Goal: Task Accomplishment & Management: Complete application form

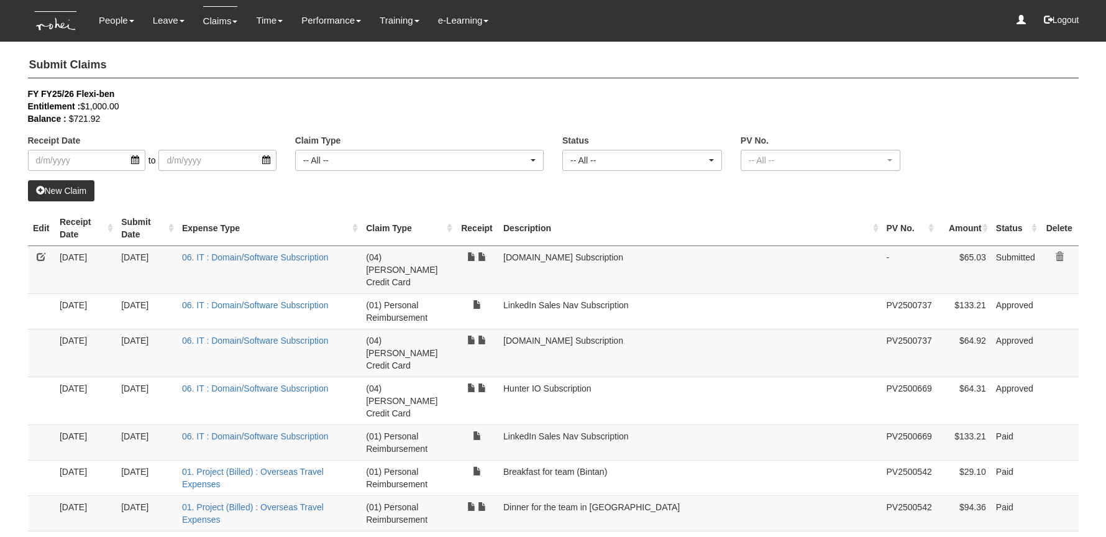
select select "50"
click at [65, 196] on link "New Claim" at bounding box center [61, 190] width 67 height 21
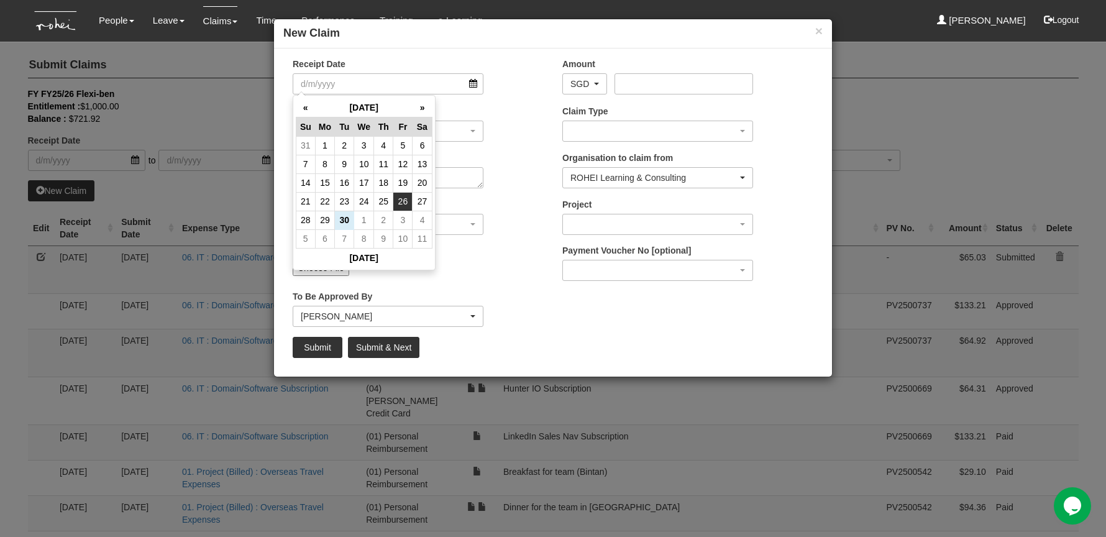
click at [404, 204] on td "26" at bounding box center [402, 201] width 19 height 19
type input "[DATE]"
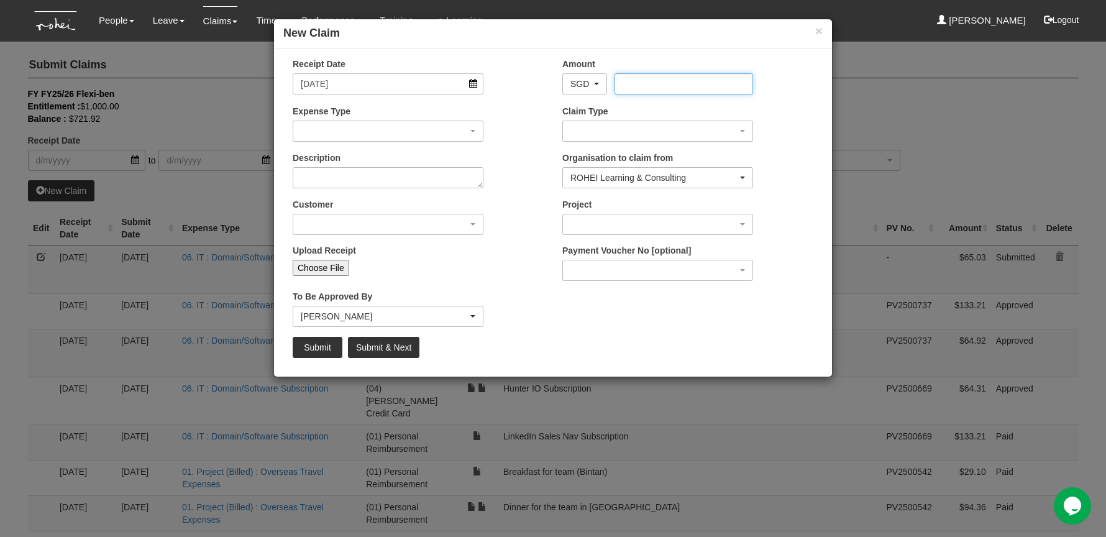
click at [662, 81] on input "Amount" at bounding box center [683, 83] width 138 height 21
type input "652"
click at [428, 138] on div "button" at bounding box center [387, 131] width 189 height 20
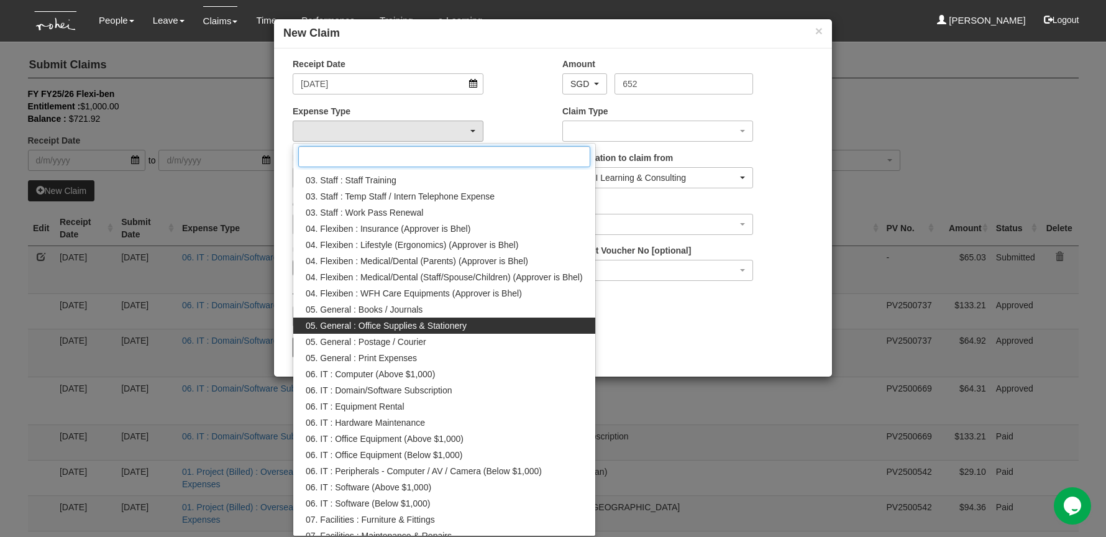
scroll to position [302, 0]
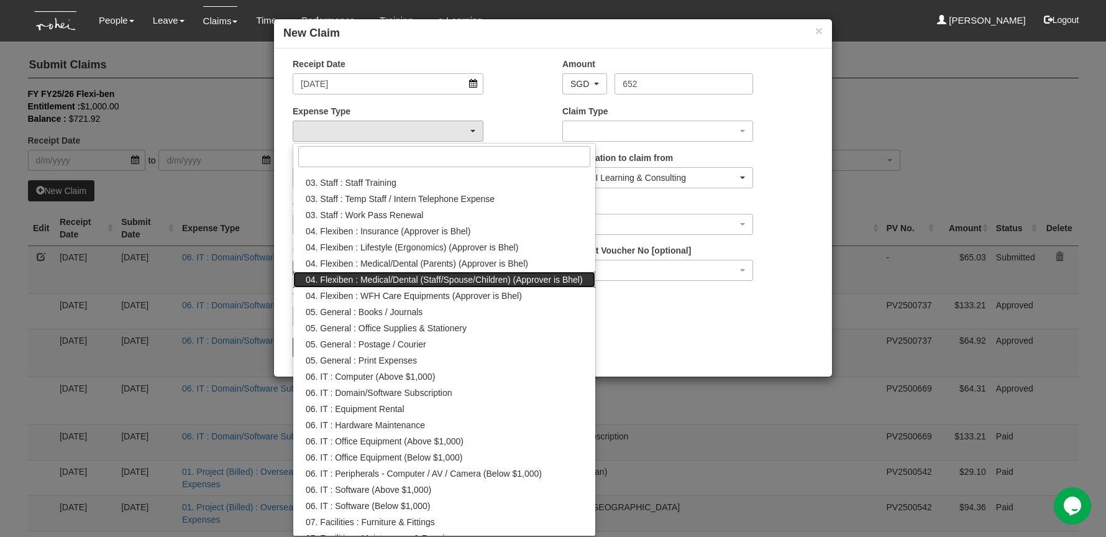
click at [510, 275] on span "04. Flexiben : Medical/Dental (Staff/Spouse/Children) (Approver is Bhel)" at bounding box center [444, 279] width 277 height 12
select select "146"
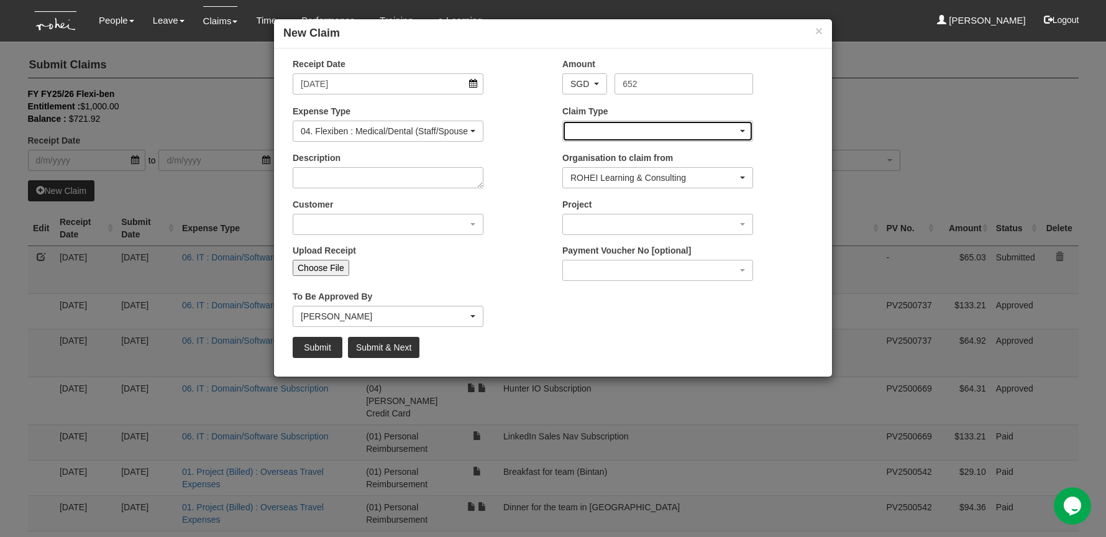
click at [620, 130] on div "button" at bounding box center [657, 131] width 189 height 20
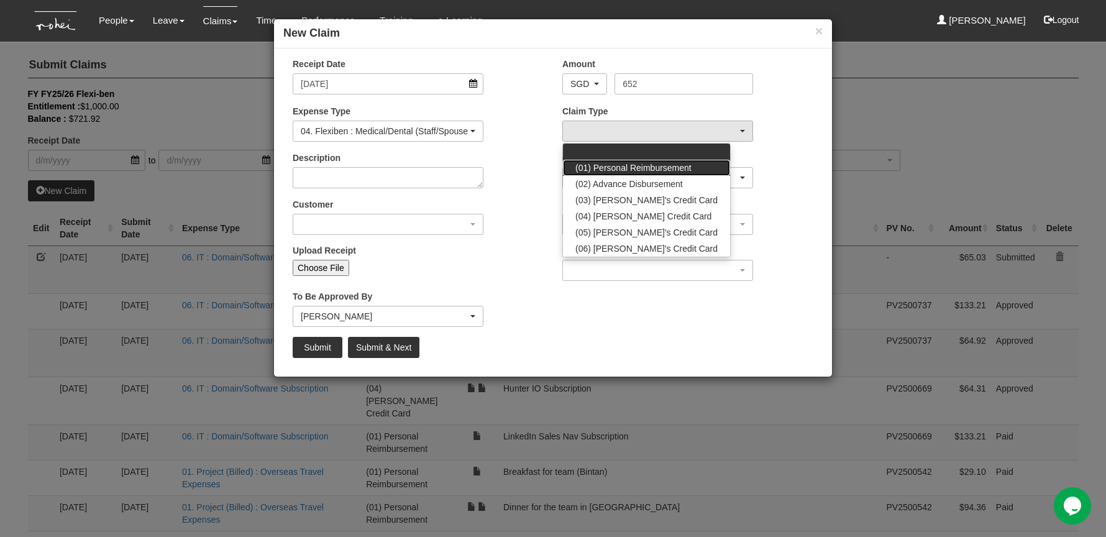
click at [634, 166] on span "(01) Personal Reimbursement" at bounding box center [633, 167] width 116 height 12
select select "14"
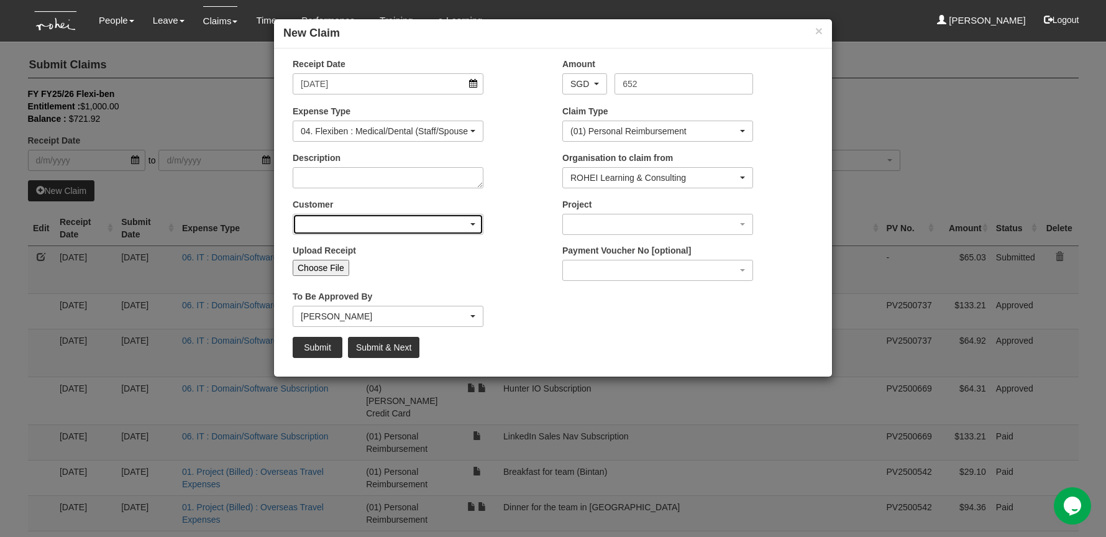
click at [408, 220] on div "button" at bounding box center [387, 224] width 189 height 20
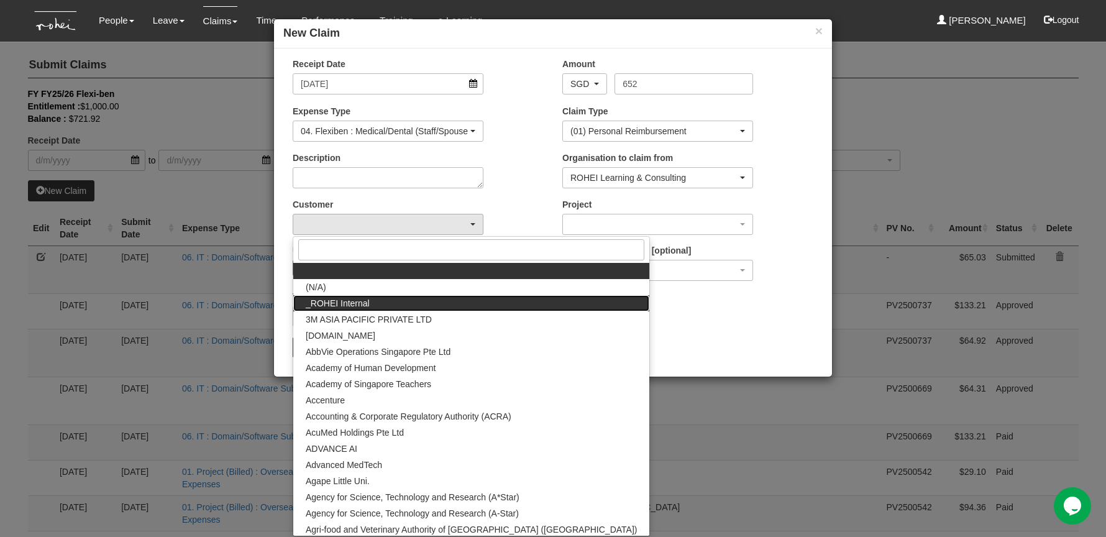
click at [409, 302] on link "_ROHEI Internal" at bounding box center [471, 303] width 356 height 16
select select "397"
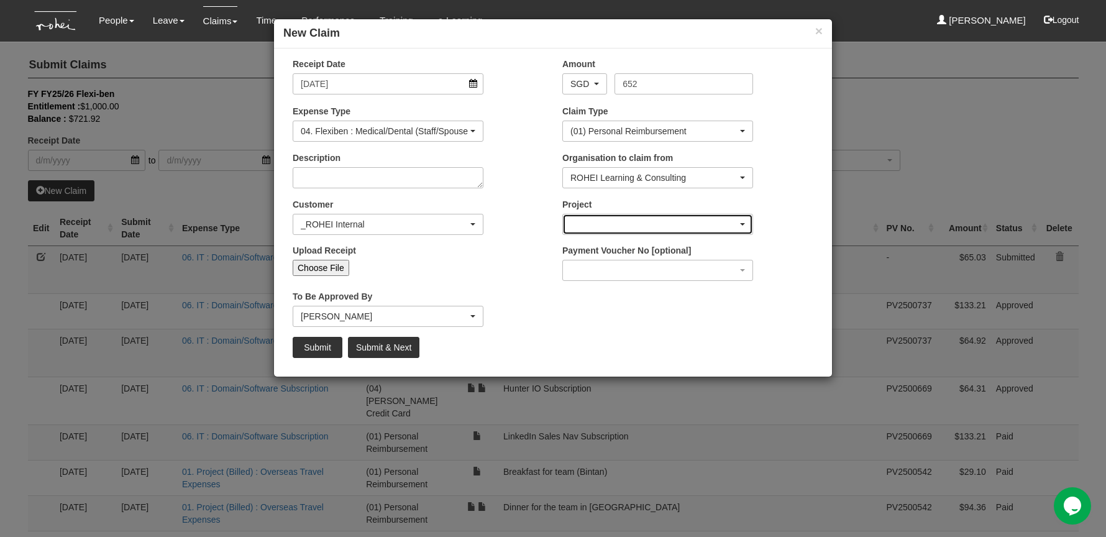
click at [612, 224] on div "button" at bounding box center [657, 224] width 189 height 20
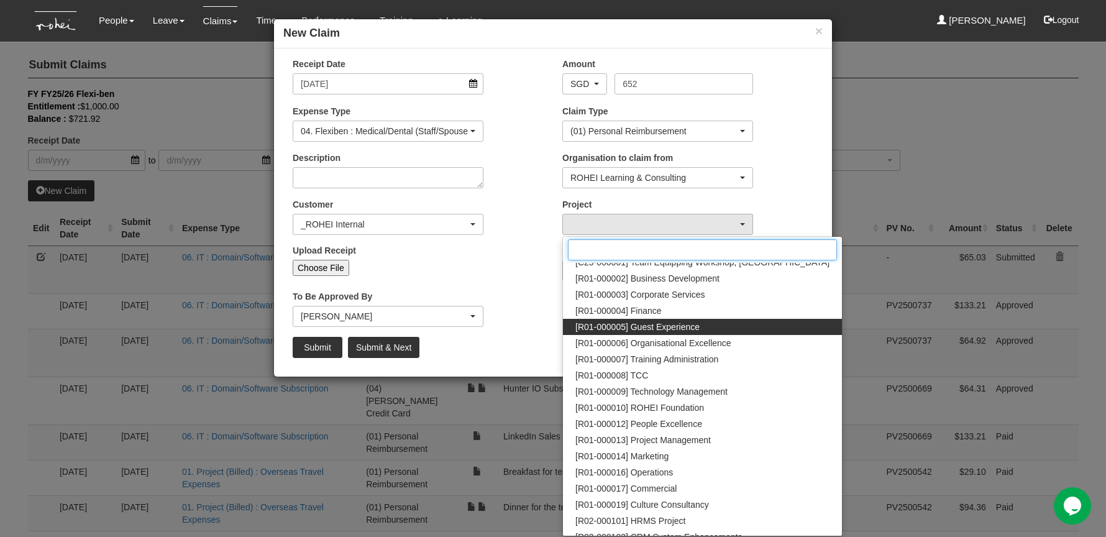
scroll to position [60, 0]
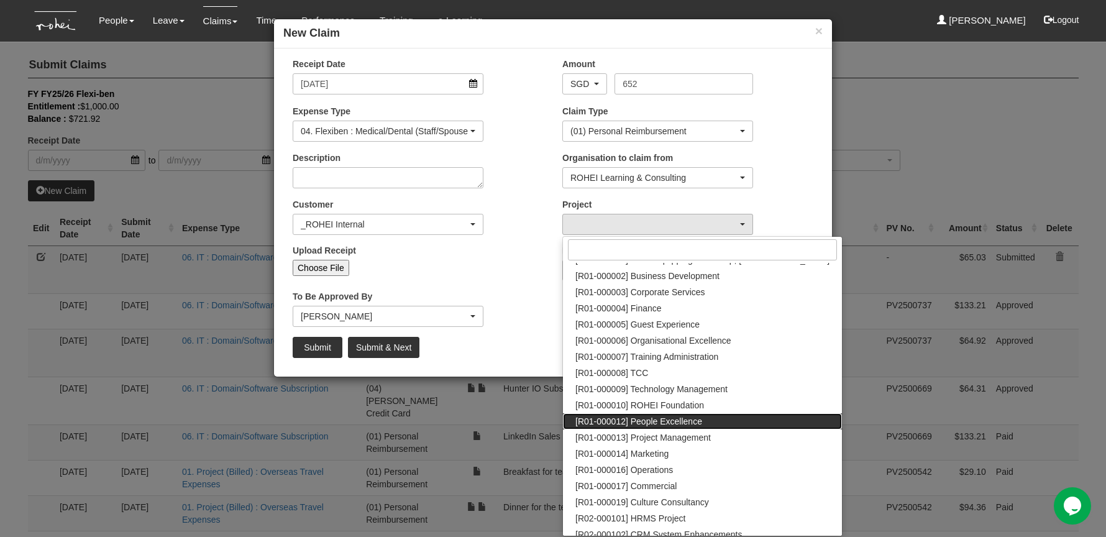
click at [673, 424] on span "[R01-000012] People Excellence" at bounding box center [638, 421] width 127 height 12
select select "1221"
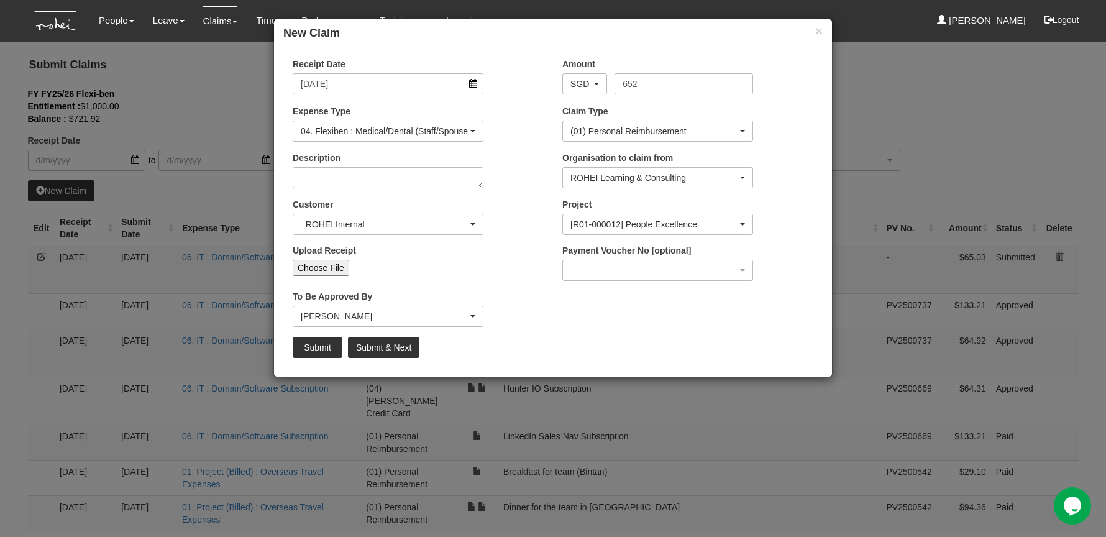
click at [324, 261] on input "Choose File" at bounding box center [321, 268] width 57 height 16
type input "C:\fakepath\Invoice 71711.pdf"
type input "Choose Another File"
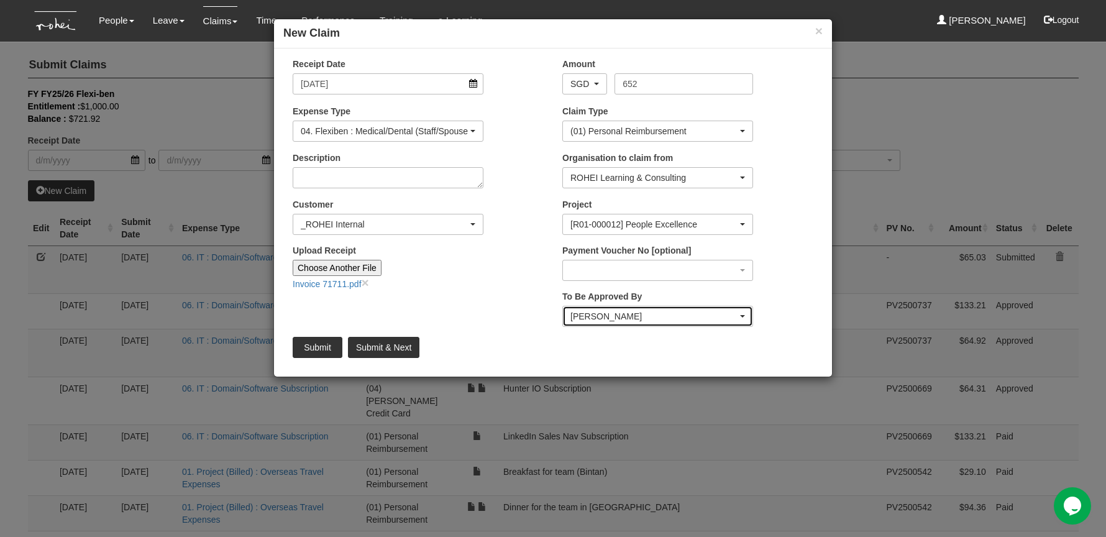
click at [666, 314] on div "[PERSON_NAME]" at bounding box center [653, 316] width 167 height 12
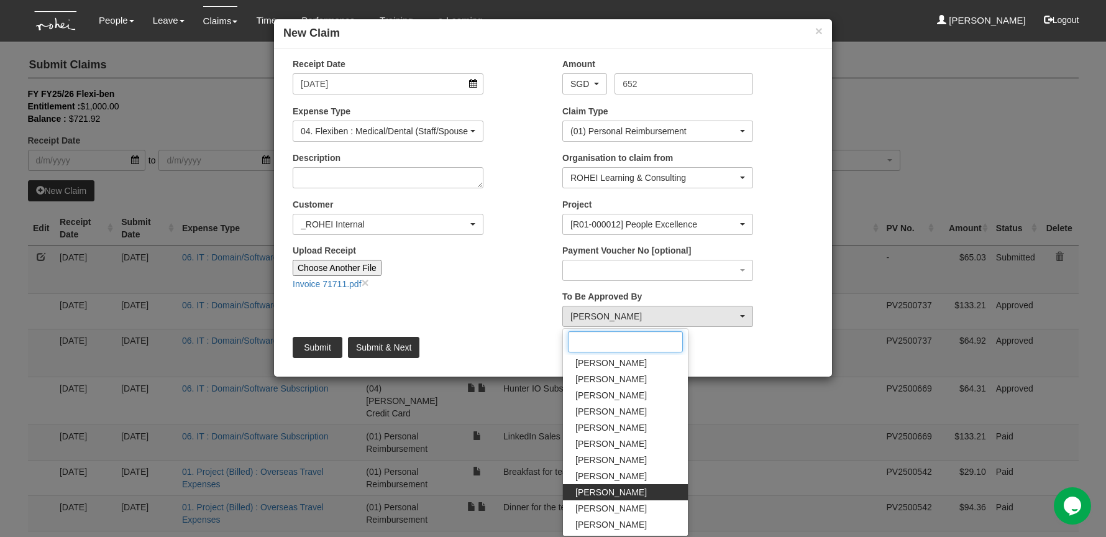
scroll to position [0, 0]
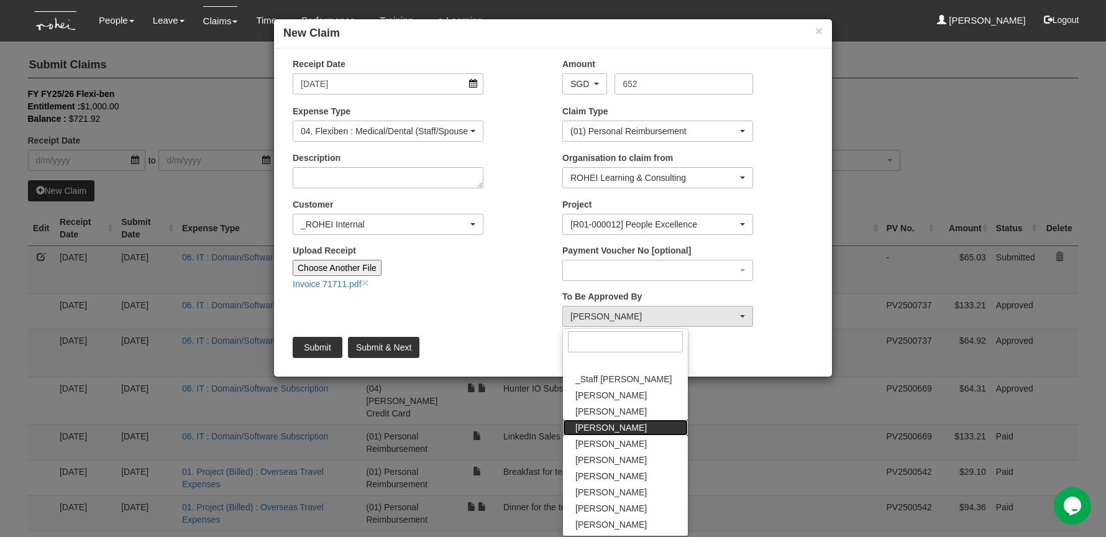
click at [639, 427] on link "[PERSON_NAME]" at bounding box center [625, 427] width 125 height 16
select select "7c74568e-c65a-4e2f-b023-70974c8e3265"
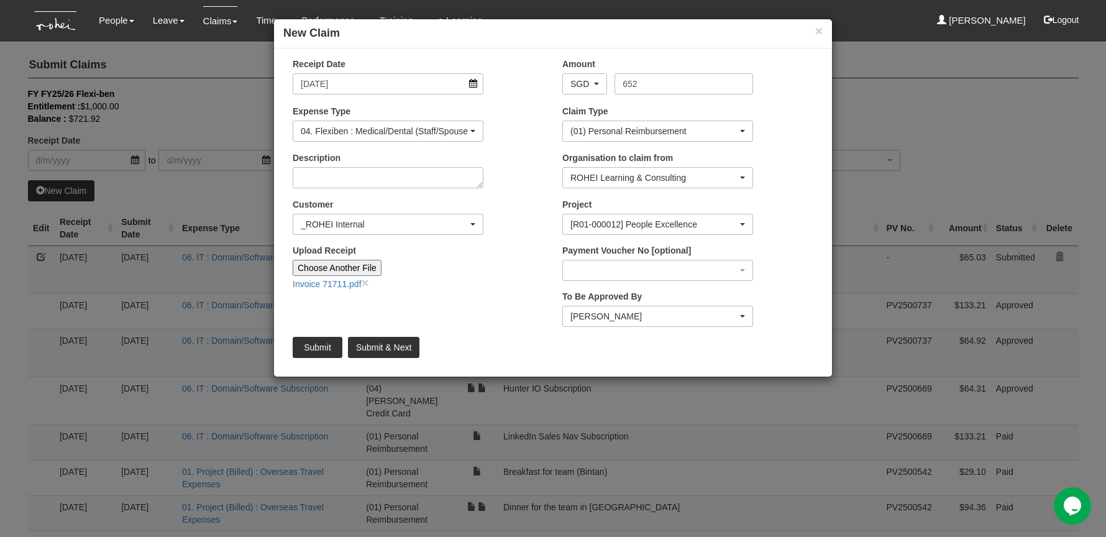
click at [736, 340] on div "Submit Submit & Next" at bounding box center [552, 347] width 539 height 21
click at [407, 176] on textarea "Description" at bounding box center [388, 177] width 191 height 21
type textarea "Dental Claim"
click at [315, 347] on input "Submit" at bounding box center [318, 347] width 50 height 21
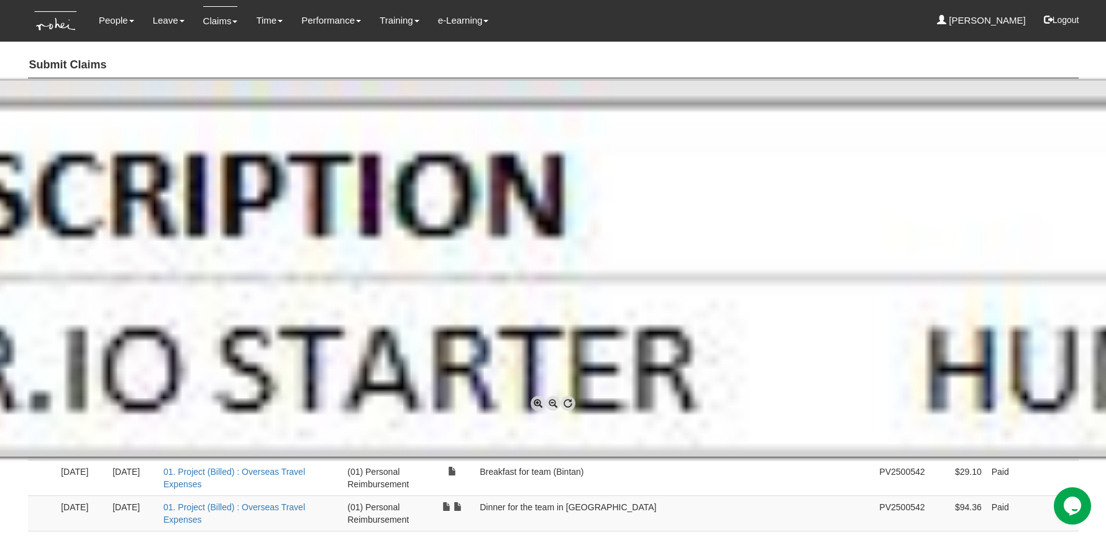
select select "50"
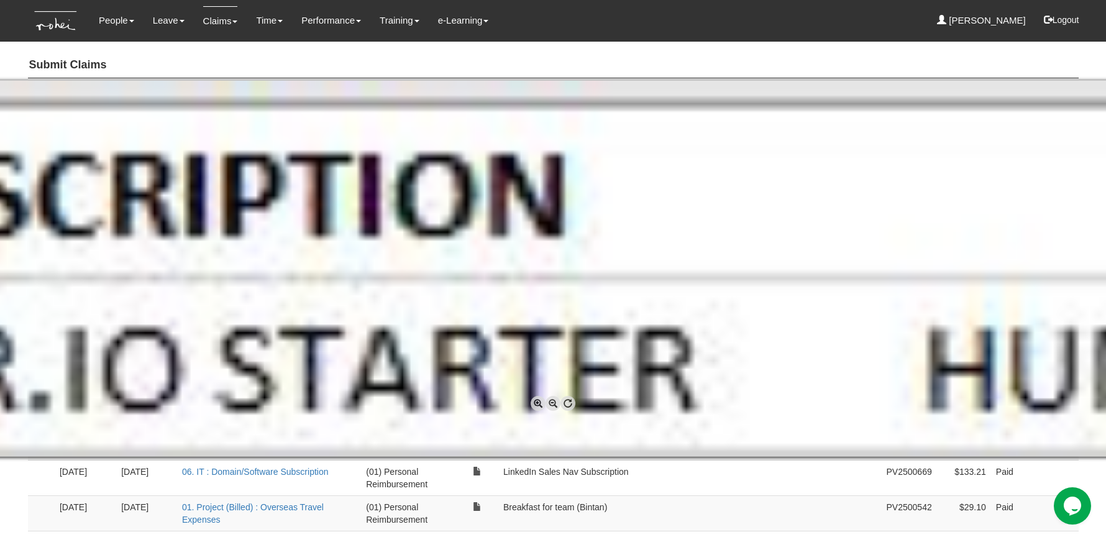
click at [780, 497] on div at bounding box center [553, 268] width 1106 height 537
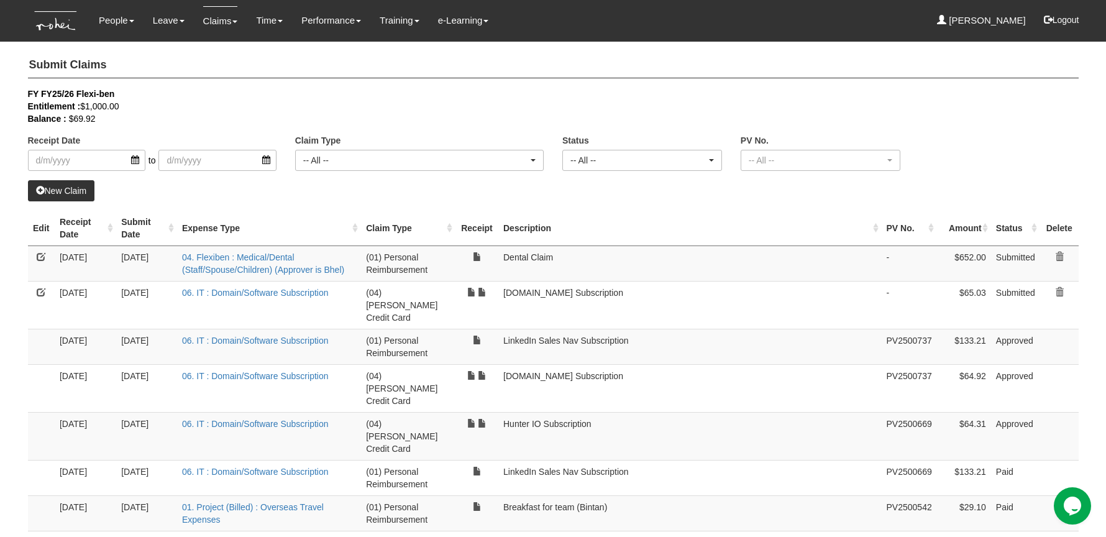
click at [79, 191] on link "New Claim" at bounding box center [61, 190] width 67 height 21
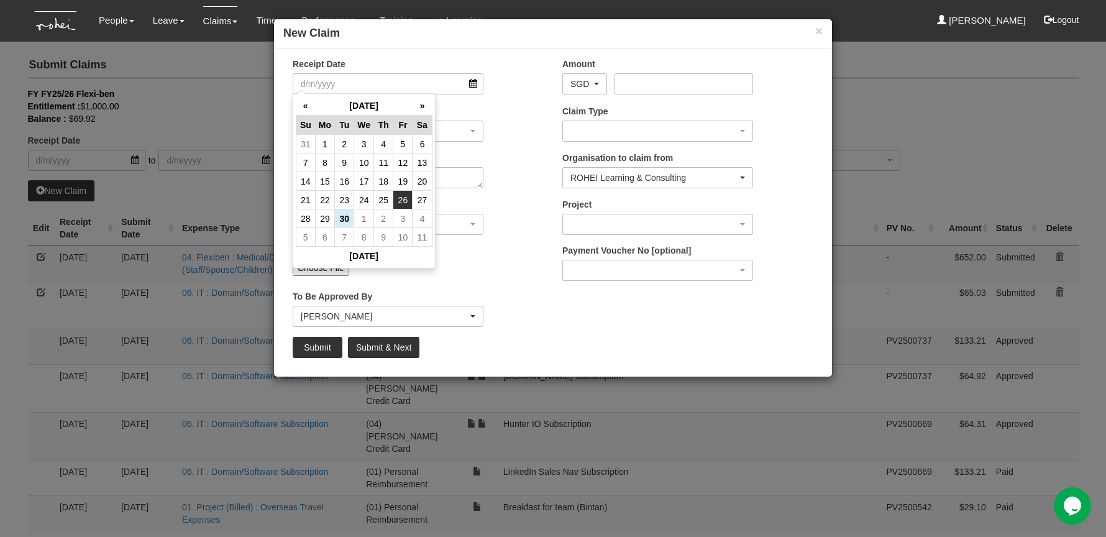
click at [404, 201] on td "26" at bounding box center [402, 200] width 19 height 19
type input "[DATE]"
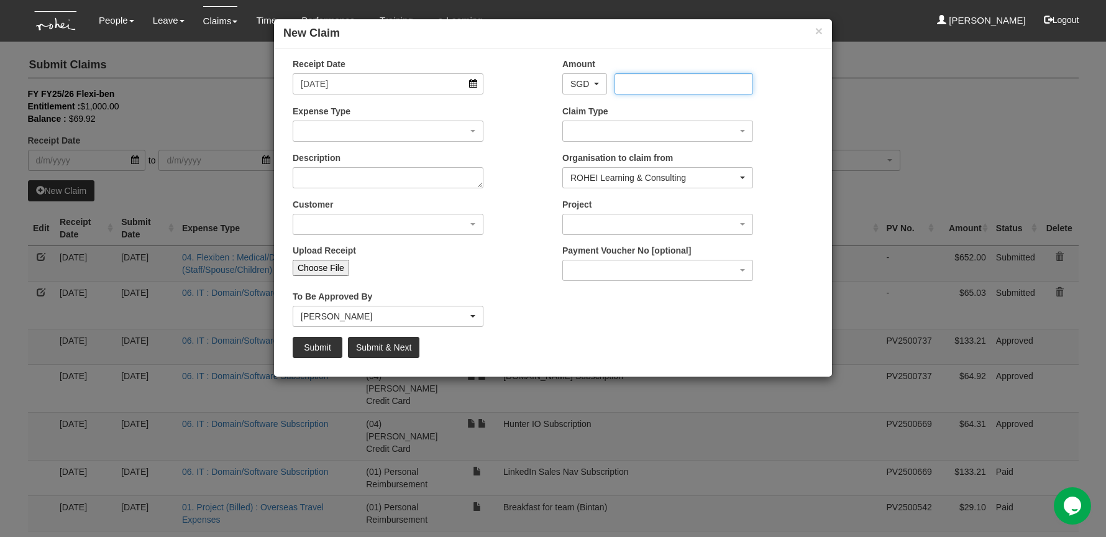
click at [657, 80] on input "Amount" at bounding box center [683, 83] width 138 height 21
type input "19.80"
click at [394, 133] on div "button" at bounding box center [387, 131] width 189 height 20
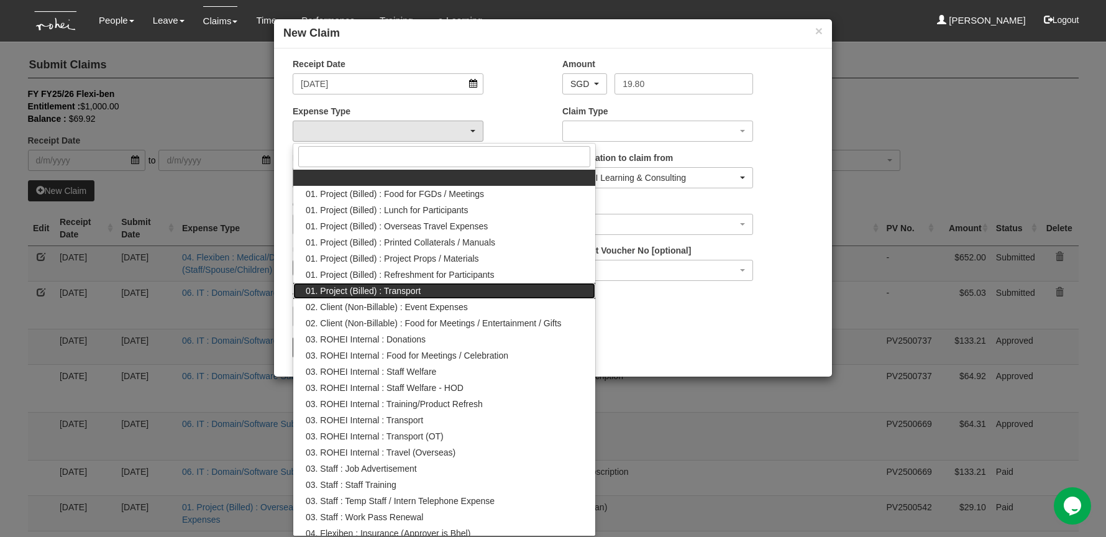
click at [445, 293] on link "01. Project (Billed) : Transport" at bounding box center [444, 291] width 302 height 16
select select "135"
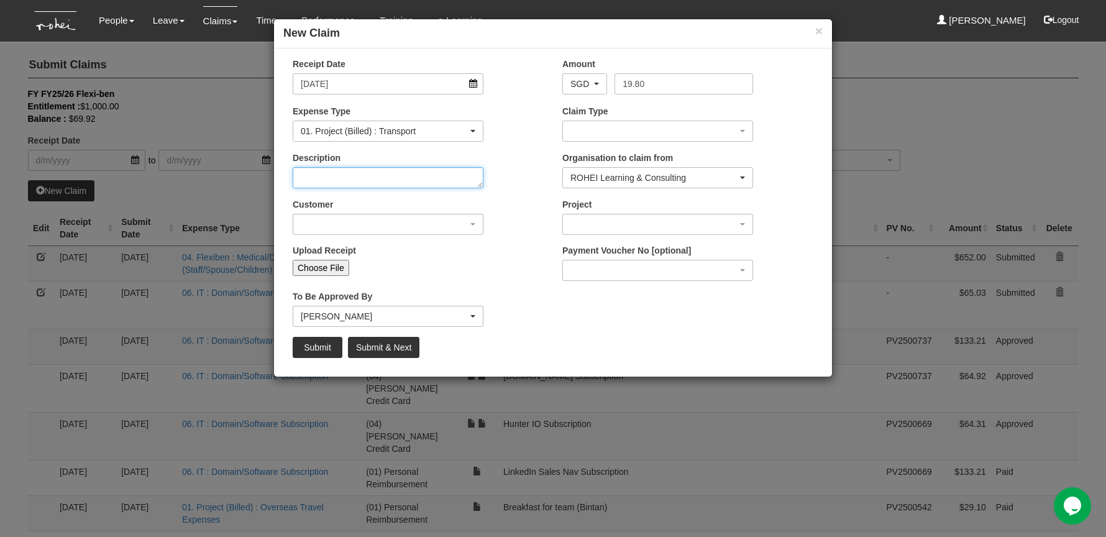
click at [434, 178] on textarea "Description" at bounding box center [388, 177] width 191 height 21
type textarea "SIPG Graduation"
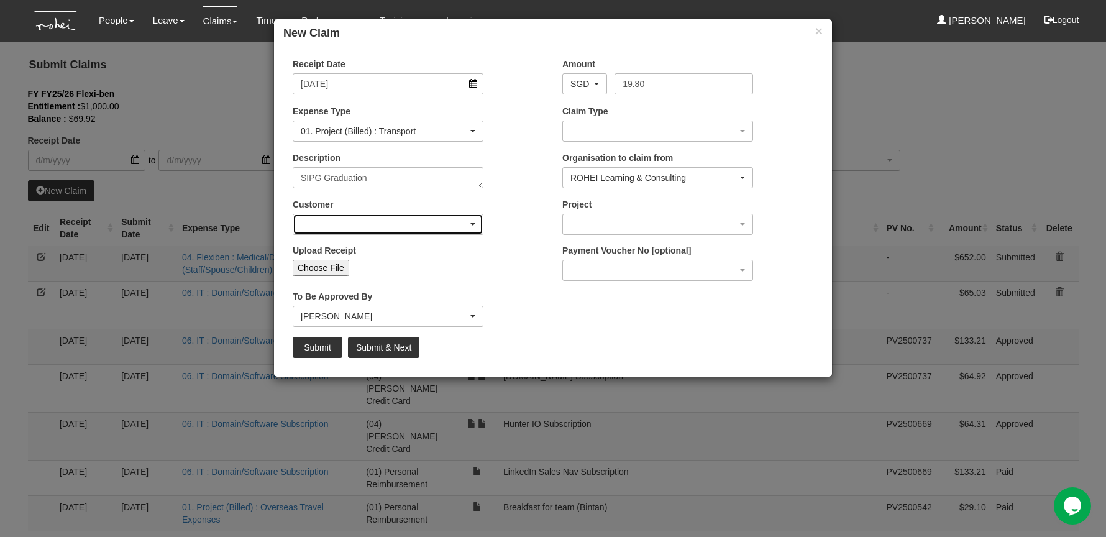
click at [327, 229] on div "button" at bounding box center [387, 224] width 189 height 20
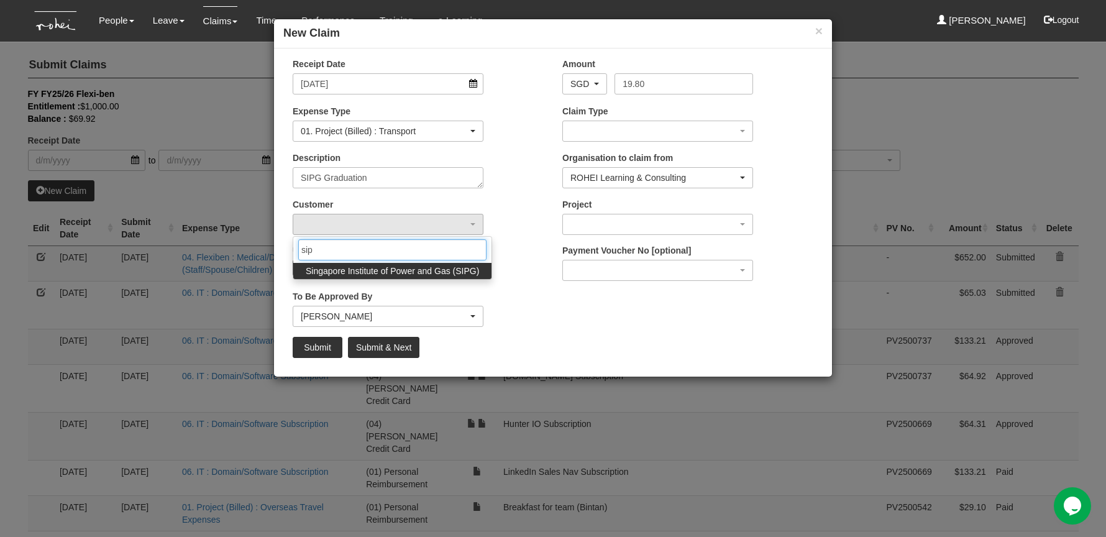
type input "sipg"
click at [414, 273] on span "Singapore Institute of Power and Gas (SIPG)" at bounding box center [392, 271] width 173 height 12
select select "483"
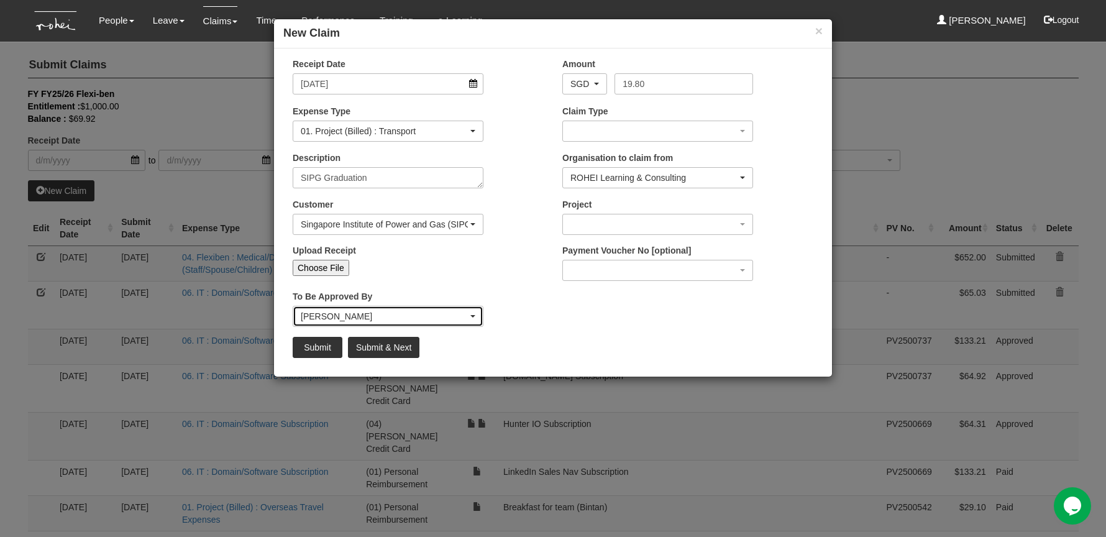
click at [422, 315] on div "[PERSON_NAME]" at bounding box center [384, 316] width 167 height 12
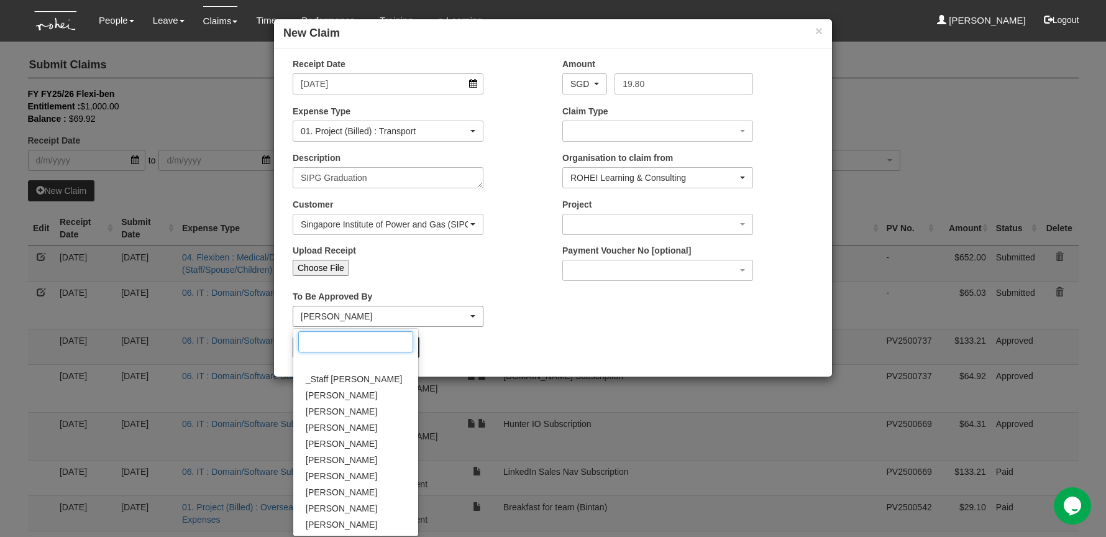
scroll to position [157, 0]
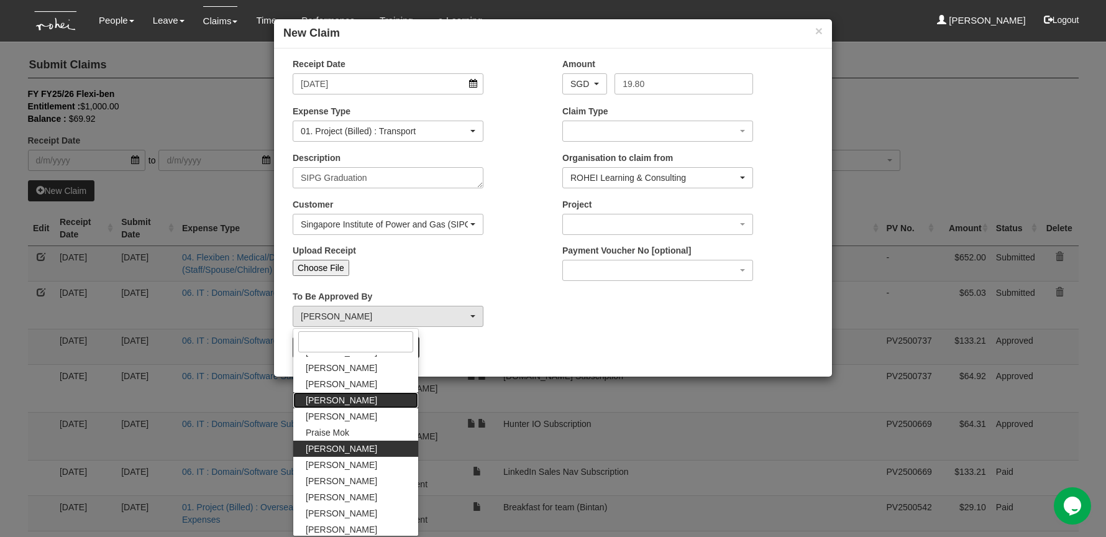
click at [360, 398] on link "[PERSON_NAME]" at bounding box center [355, 400] width 125 height 16
select select "34494e3c-fa1c-4f5c-8164-1b5a8a5feac6"
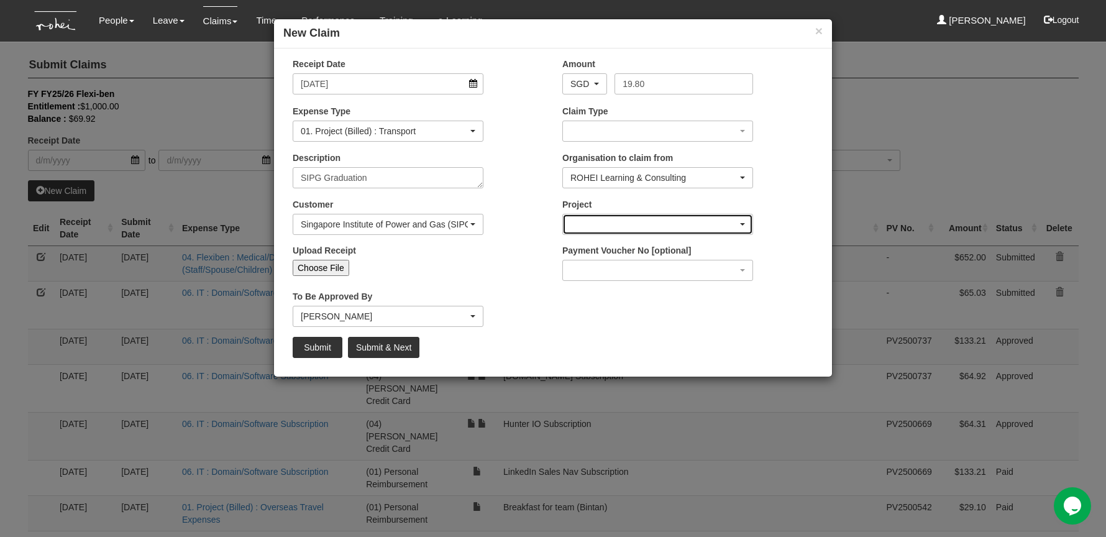
click at [672, 219] on div "button" at bounding box center [657, 224] width 189 height 20
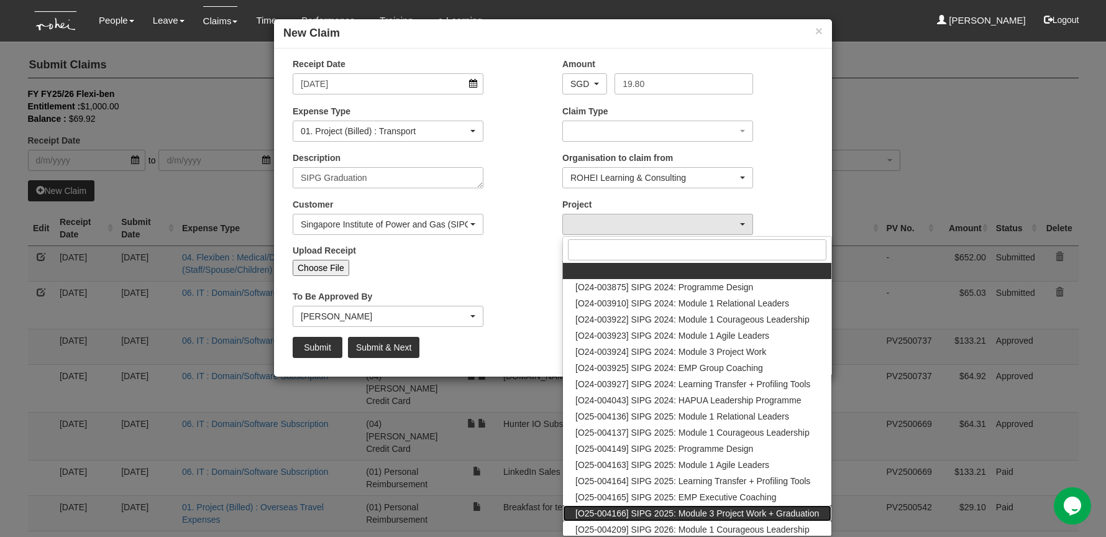
click at [730, 513] on span "[O25-004166] SIPG 2025: Module 3 Project Work + Graduation" at bounding box center [696, 513] width 243 height 12
select select "2788"
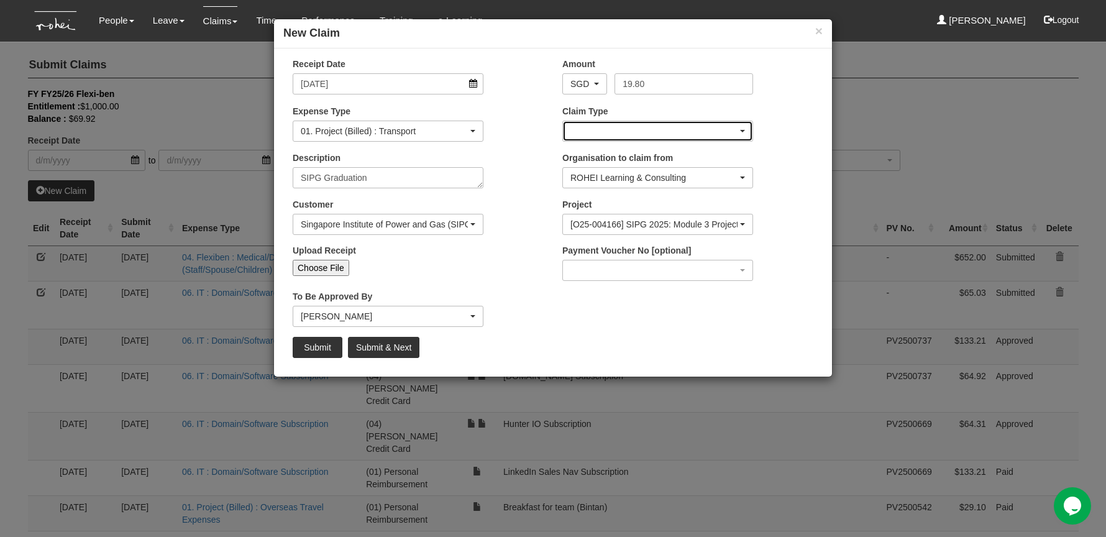
click at [689, 131] on div "button" at bounding box center [657, 131] width 189 height 20
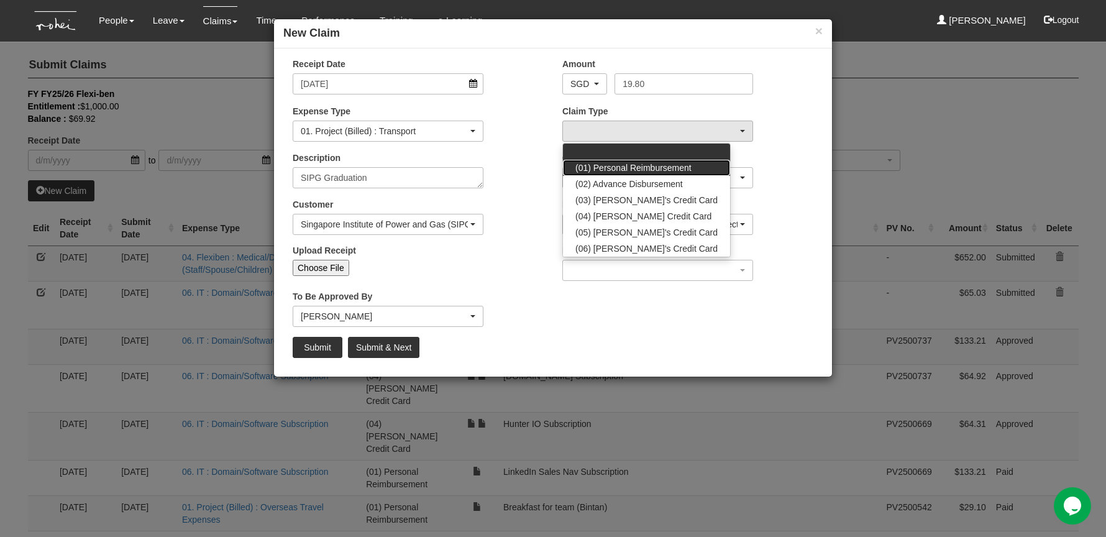
click at [676, 168] on span "(01) Personal Reimbursement" at bounding box center [633, 167] width 116 height 12
select select "14"
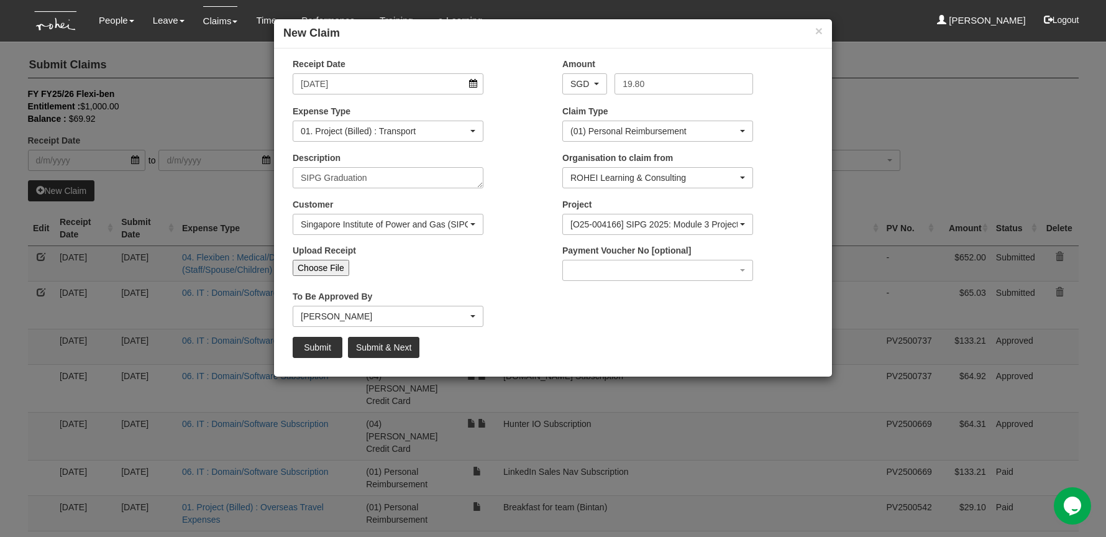
click at [322, 270] on input "Choose File" at bounding box center [321, 268] width 57 height 16
type input "C:\fakepath\photo_6260033134955447859_y.jpg"
type input "Choose Another File"
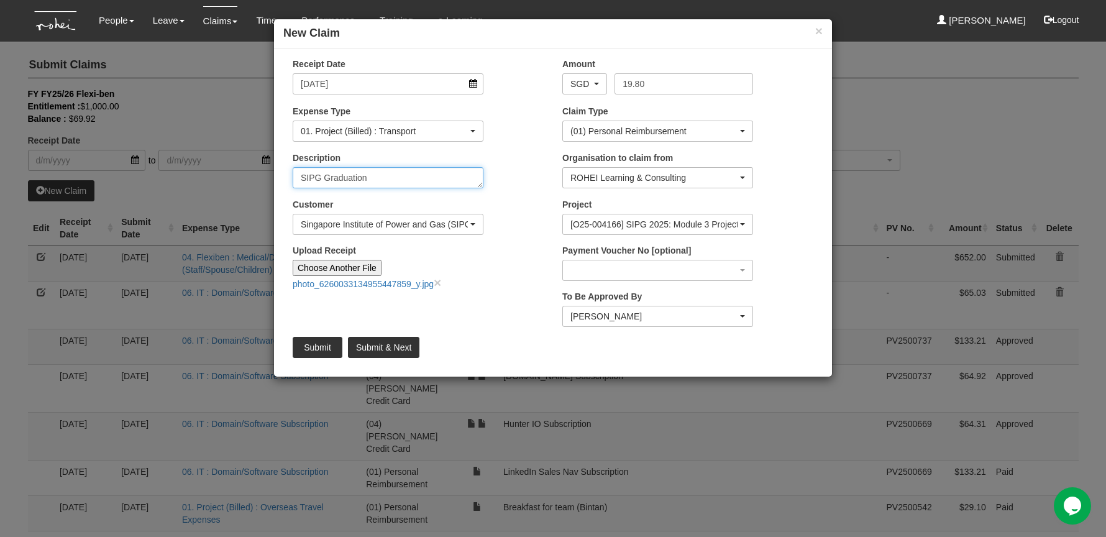
click at [301, 172] on textarea "SIPG Graduation" at bounding box center [388, 177] width 191 height 21
drag, startPoint x: 411, startPoint y: 176, endPoint x: 337, endPoint y: 175, distance: 73.9
click at [337, 175] on textarea "Home to SIPG Graduation" at bounding box center [388, 177] width 191 height 21
click at [365, 182] on textarea "Home to Temasek Club for SIPG Graduation" at bounding box center [388, 177] width 191 height 21
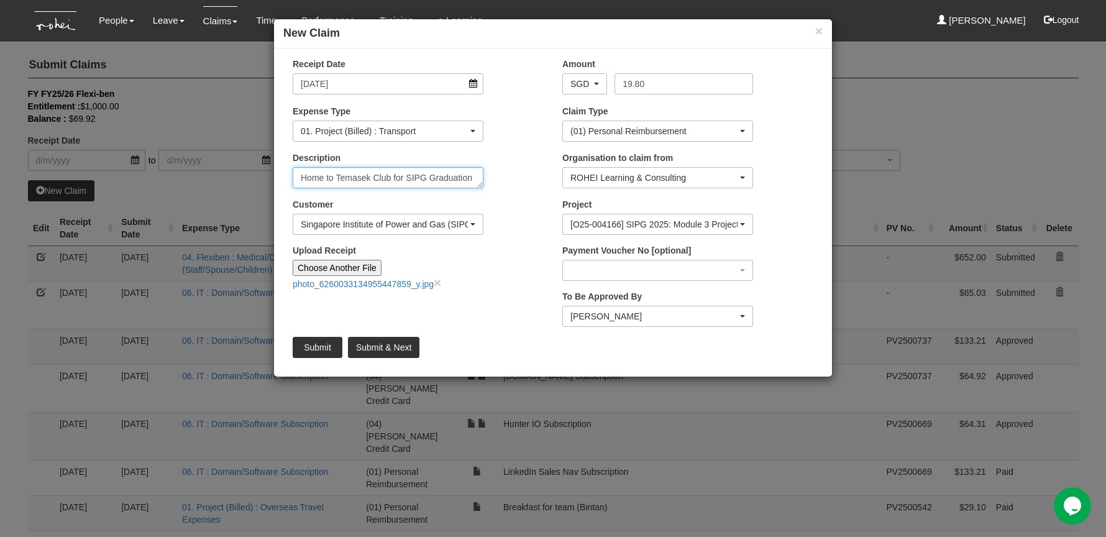
click at [365, 182] on textarea "Home to Temasek Club for SIPG Graduation" at bounding box center [388, 177] width 191 height 21
type textarea "Home to Temasek Club for SIPG Graduation"
click at [522, 194] on div "Description Home to Temasek Club for SIPG Graduation" at bounding box center [418, 175] width 270 height 46
click at [387, 345] on input "Submit & Next" at bounding box center [383, 347] width 71 height 21
type input "Choose File"
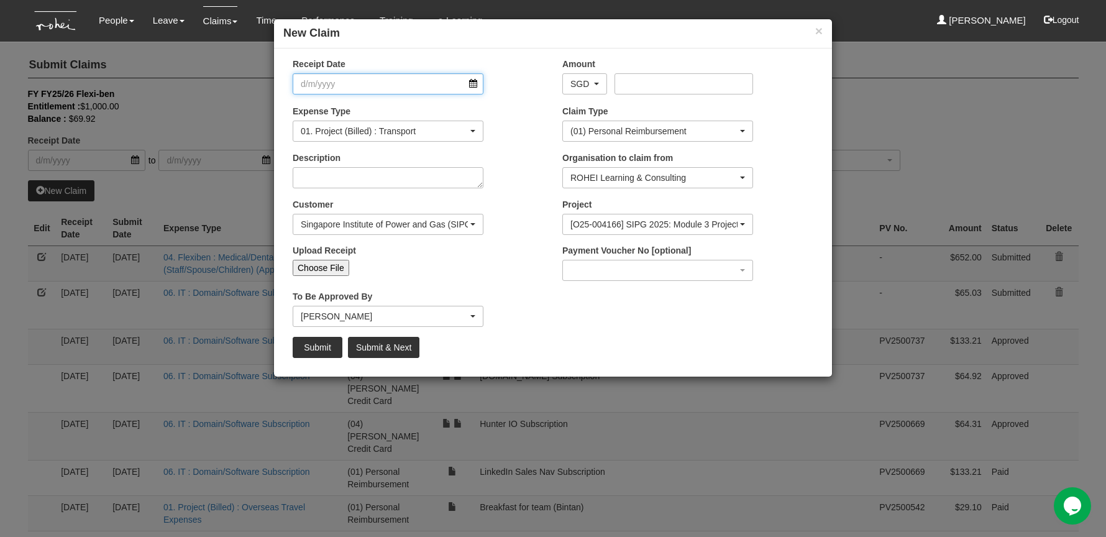
click at [393, 87] on input "Receipt Date" at bounding box center [388, 83] width 191 height 21
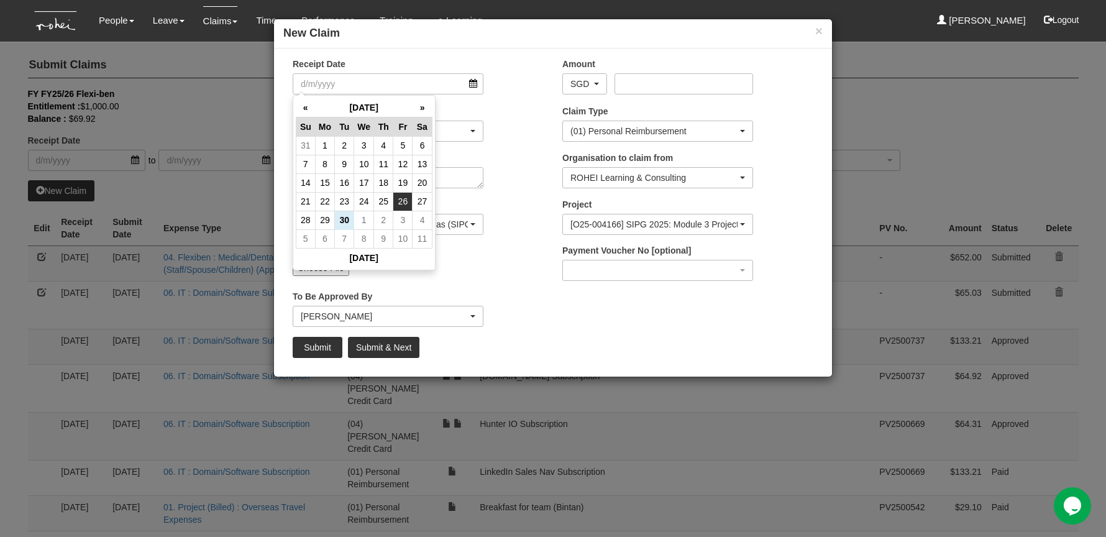
click at [404, 202] on td "26" at bounding box center [402, 201] width 19 height 19
type input "[DATE]"
select select "50"
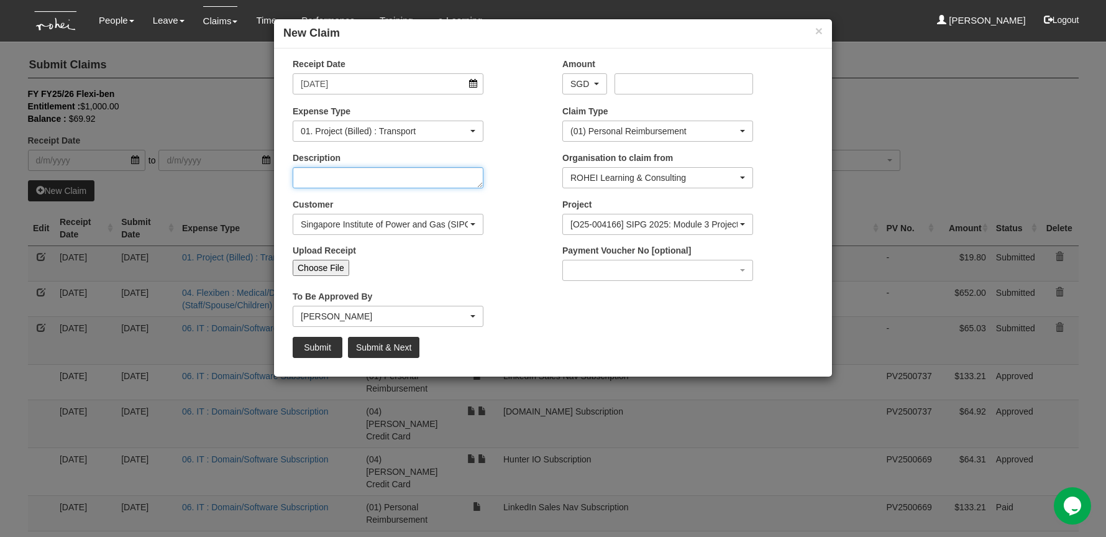
click at [392, 178] on textarea "Description" at bounding box center [388, 177] width 191 height 21
paste textarea "Home to Temasek Club for SIPG Graduation"
drag, startPoint x: 335, startPoint y: 181, endPoint x: 255, endPoint y: 180, distance: 80.8
click at [255, 180] on div "× New Claim Receipt Date [DATE] Amount AED AFN ALL AMD ANG AOA ARS AUD AWG AZN …" at bounding box center [553, 268] width 1106 height 537
drag, startPoint x: 449, startPoint y: 181, endPoint x: 354, endPoint y: 171, distance: 95.5
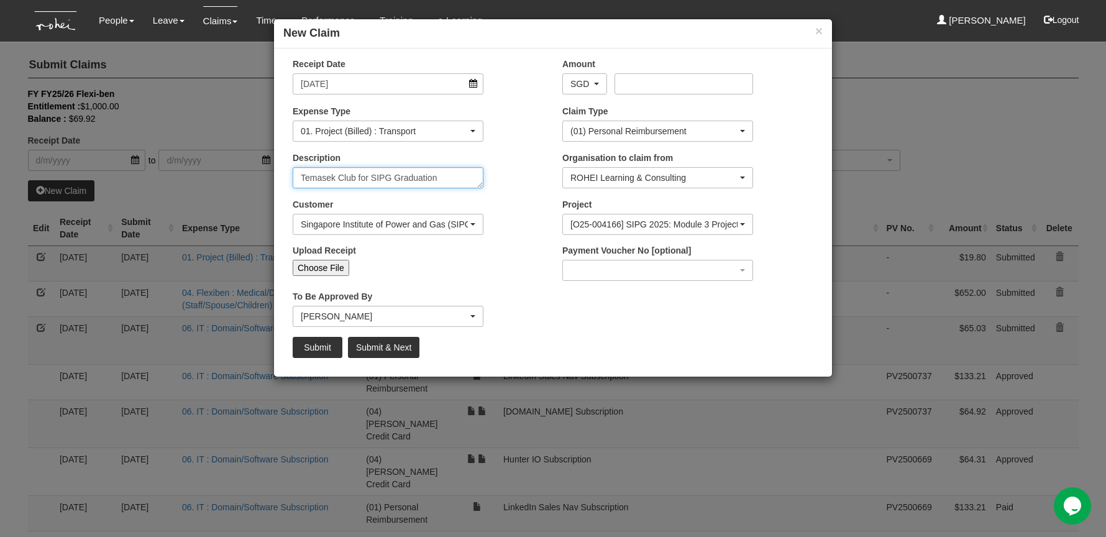
click at [354, 171] on textarea "Temasek Club for SIPG Graduation" at bounding box center [388, 177] width 191 height 21
type textarea "Temasek Club to home"
click at [654, 89] on input "Amount" at bounding box center [683, 83] width 138 height 21
click at [327, 268] on input "Choose File" at bounding box center [321, 268] width 57 height 16
type input "C:\fakepath\photo_6260033134955447860_y.jpg"
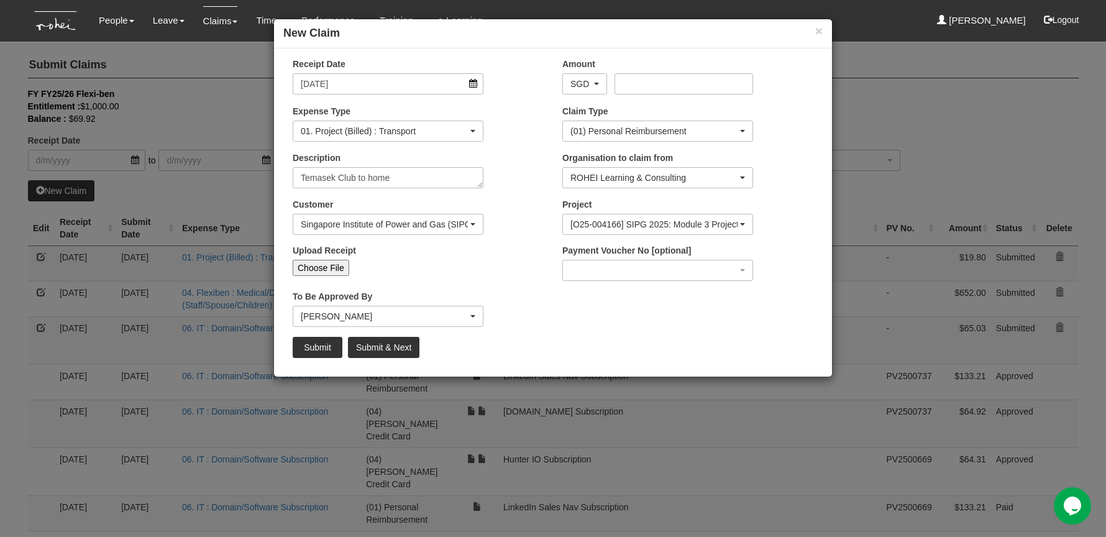
type input "Choose Another File"
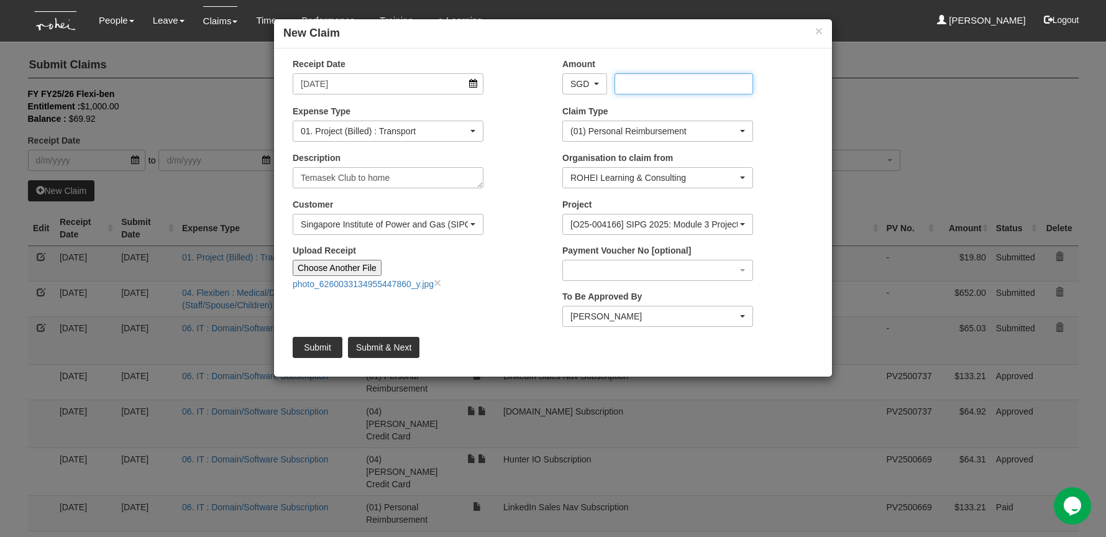
click at [670, 90] on input "Amount" at bounding box center [683, 83] width 138 height 21
type input "14.40"
click at [511, 296] on div "Upload Receipt Choose Another File photo_6260033134955447860_y.jpg ×" at bounding box center [418, 271] width 270 height 55
click at [329, 348] on input "Submit" at bounding box center [318, 347] width 50 height 21
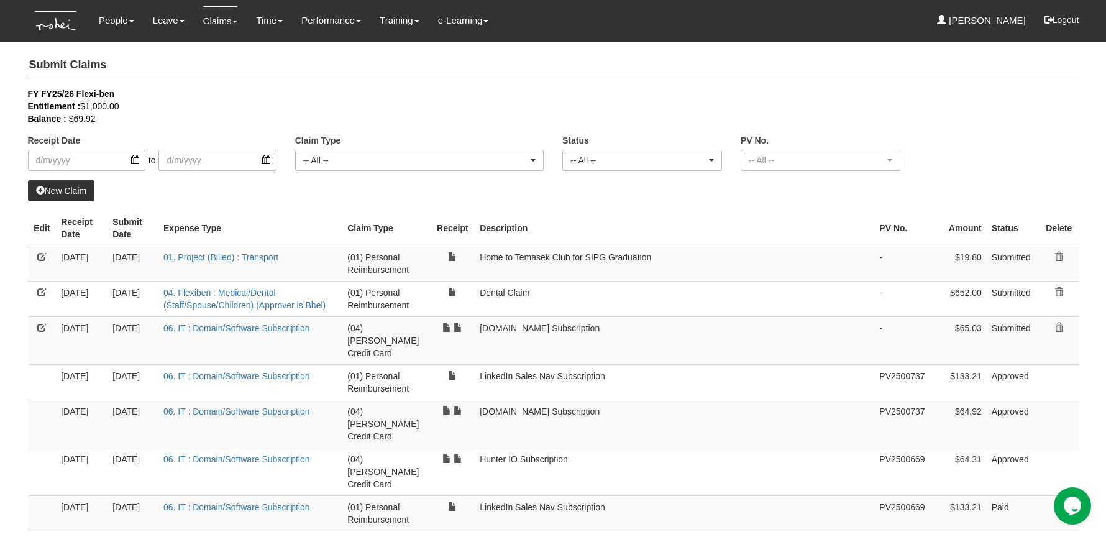
select select "50"
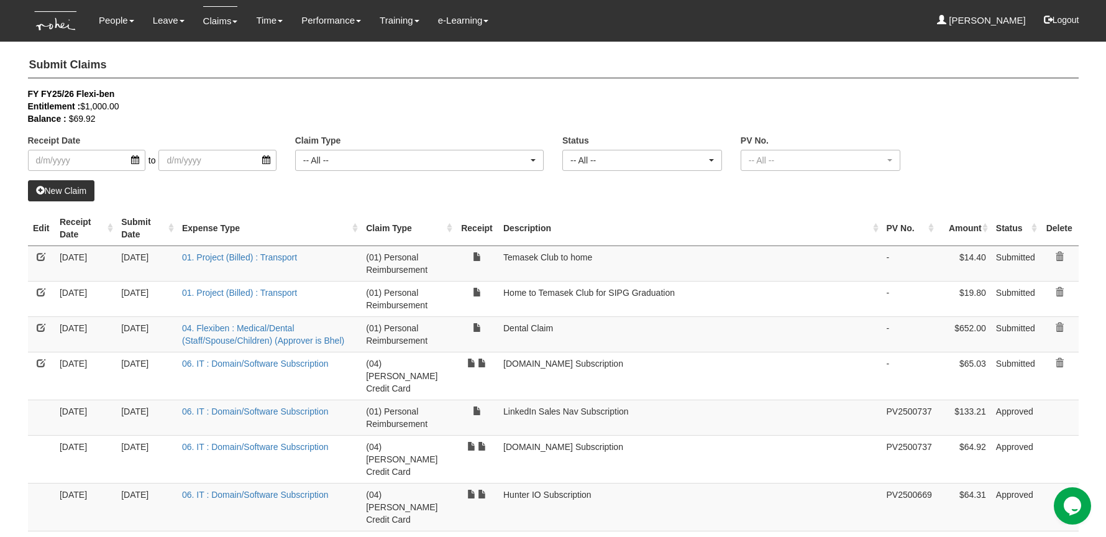
click at [83, 186] on link "New Claim" at bounding box center [61, 190] width 67 height 21
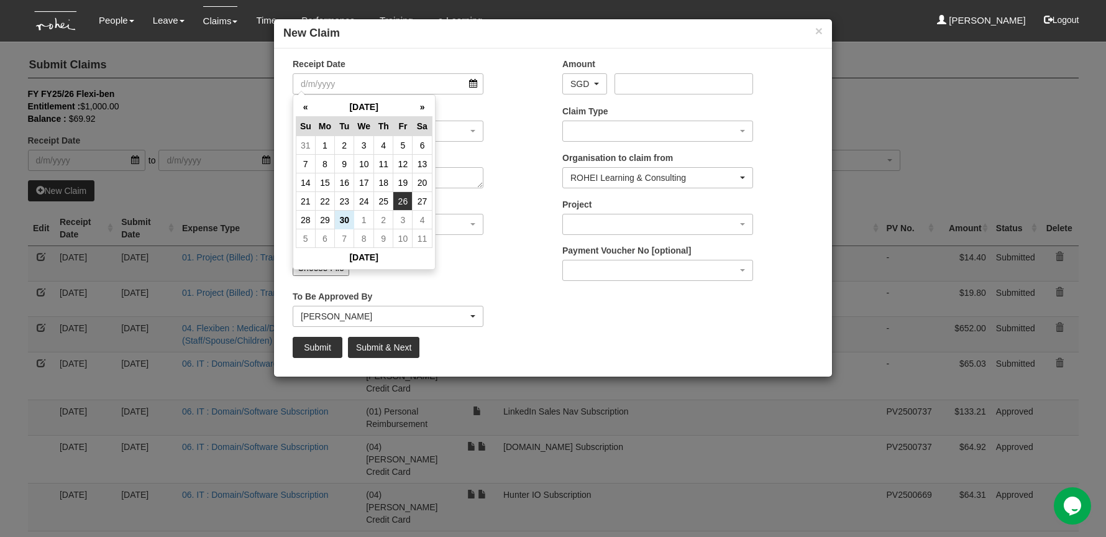
click at [403, 201] on td "26" at bounding box center [402, 201] width 19 height 19
type input "[DATE]"
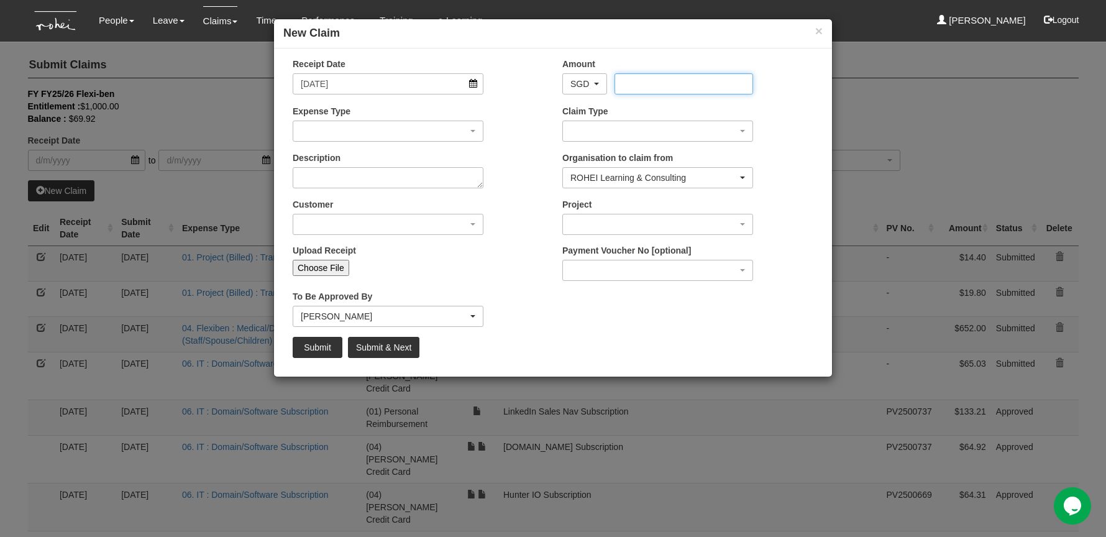
click at [651, 89] on input "Amount" at bounding box center [683, 83] width 138 height 21
type input "133.21"
click at [435, 134] on div "button" at bounding box center [387, 131] width 189 height 20
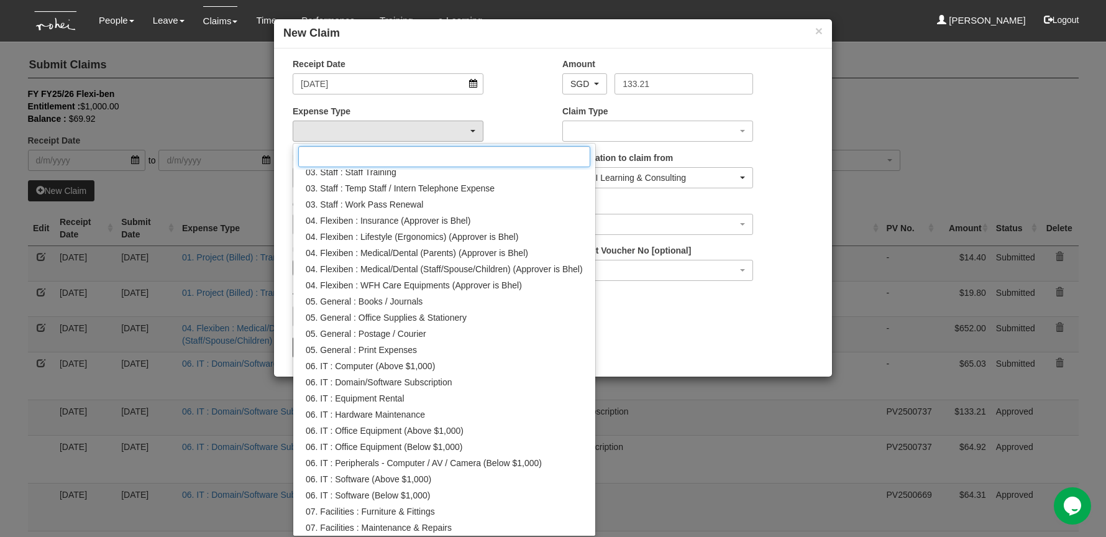
scroll to position [343, 0]
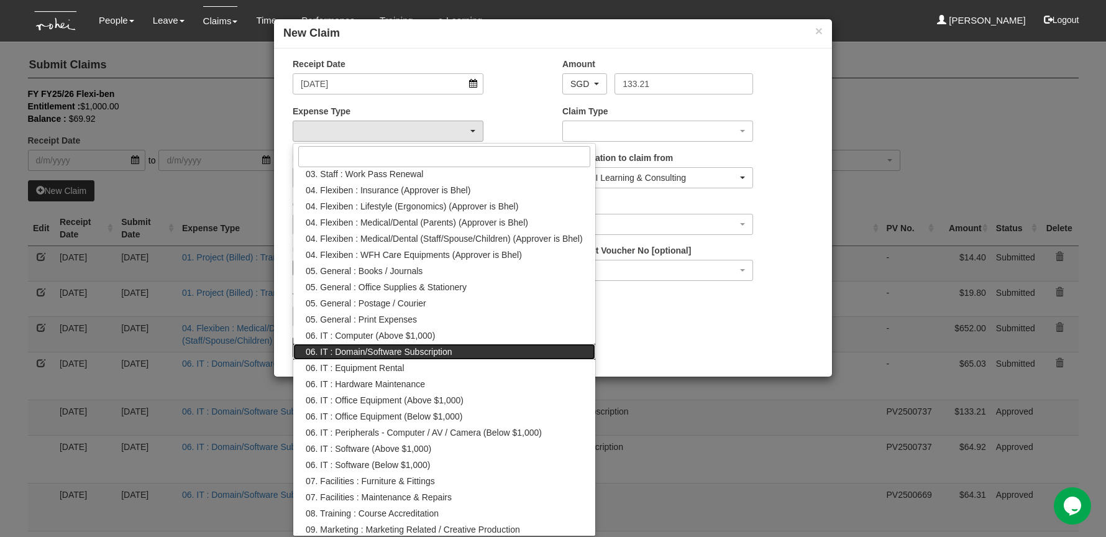
click at [475, 347] on link "06. IT : Domain/Software Subscription" at bounding box center [444, 351] width 302 height 16
select select "180"
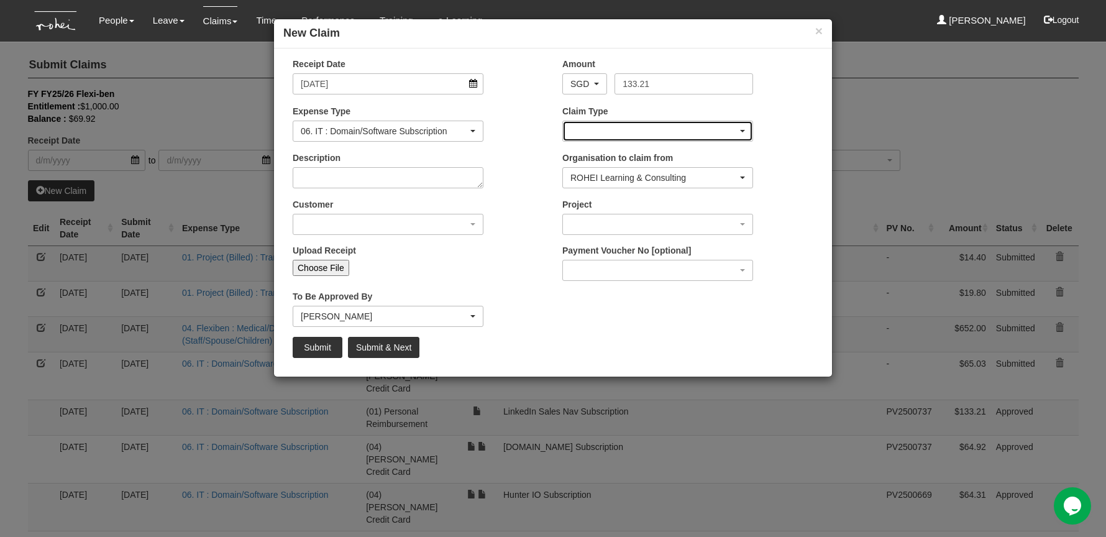
click at [618, 135] on div "button" at bounding box center [657, 131] width 189 height 20
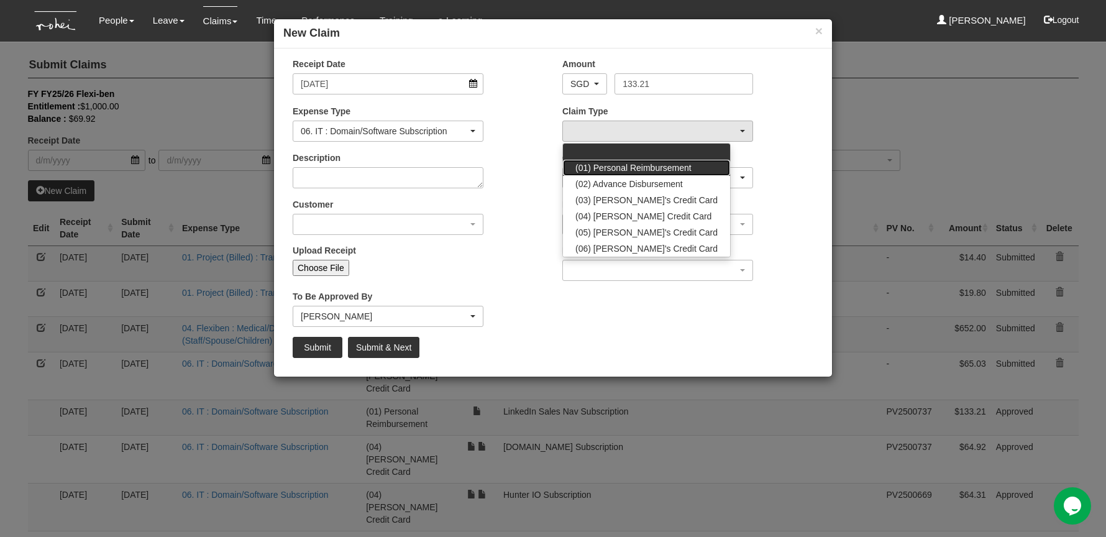
click at [622, 164] on span "(01) Personal Reimbursement" at bounding box center [633, 167] width 116 height 12
select select "14"
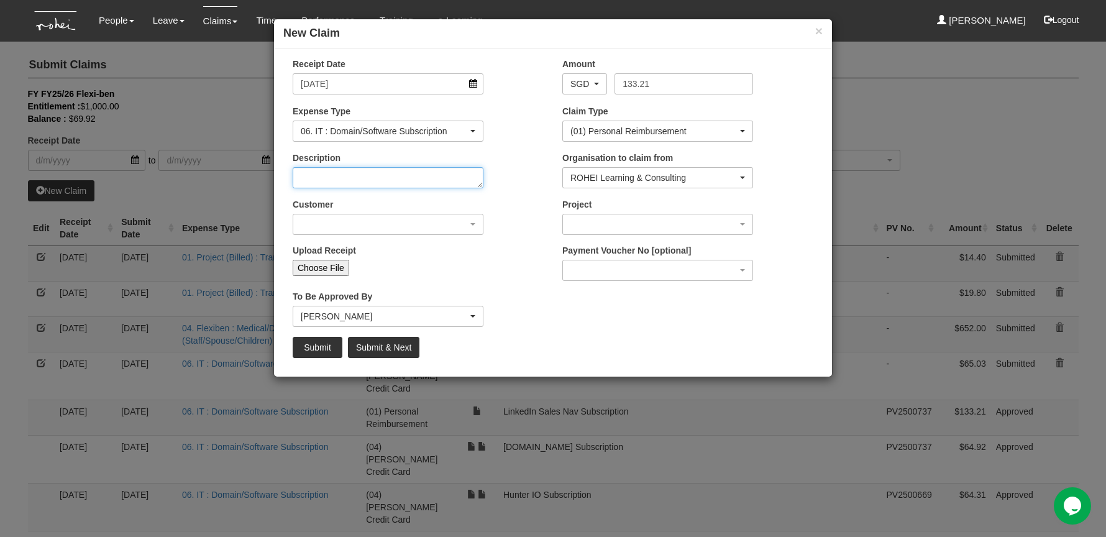
click at [447, 170] on textarea "Description" at bounding box center [388, 177] width 191 height 21
type textarea "Linkedin Sales Nav Subscription"
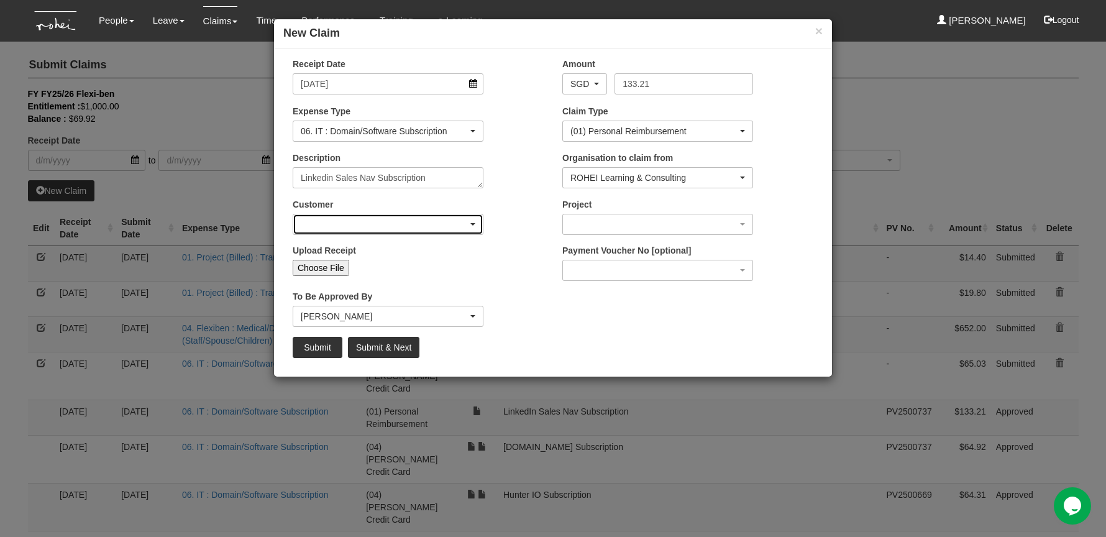
click at [416, 224] on div "button" at bounding box center [387, 224] width 189 height 20
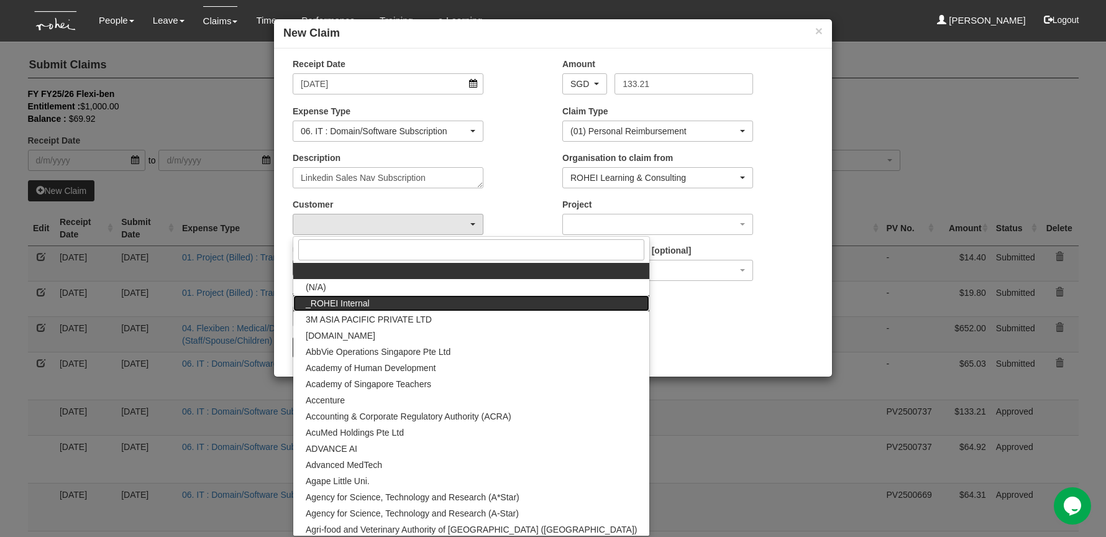
click at [416, 297] on link "_ROHEI Internal" at bounding box center [471, 303] width 356 height 16
select select "397"
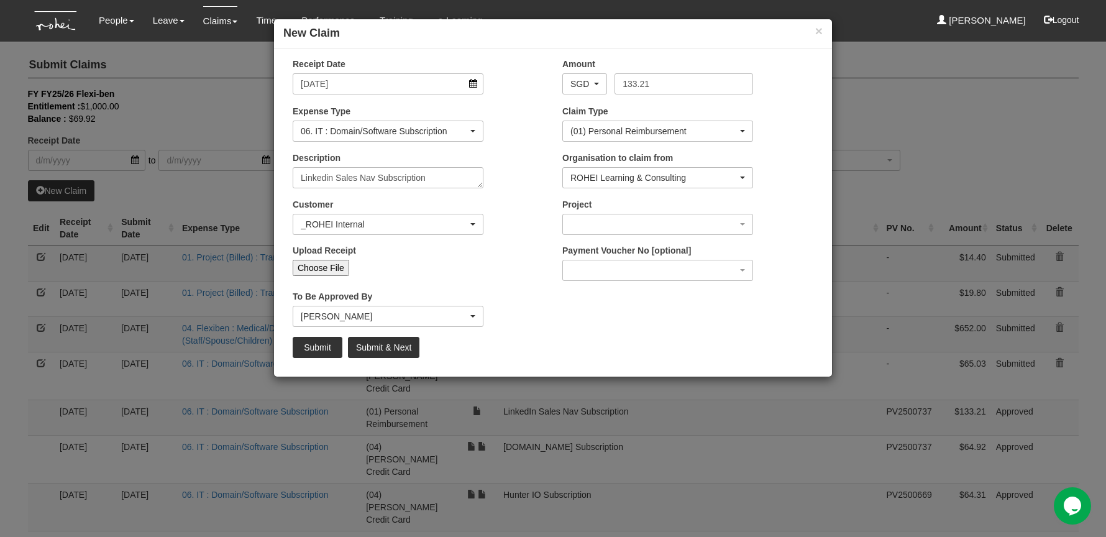
click at [327, 260] on input "Choose File" at bounding box center [321, 268] width 57 height 16
type input "C:\fakepath\LNKD_INVOICE_511146399060.pdf"
type input "Choose Another File"
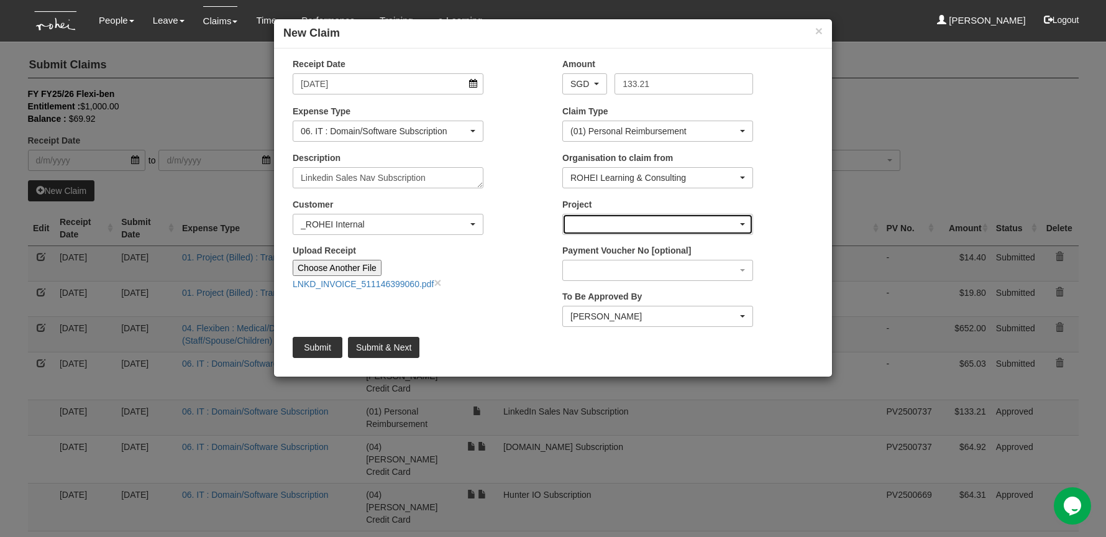
click at [609, 220] on div "button" at bounding box center [657, 224] width 189 height 20
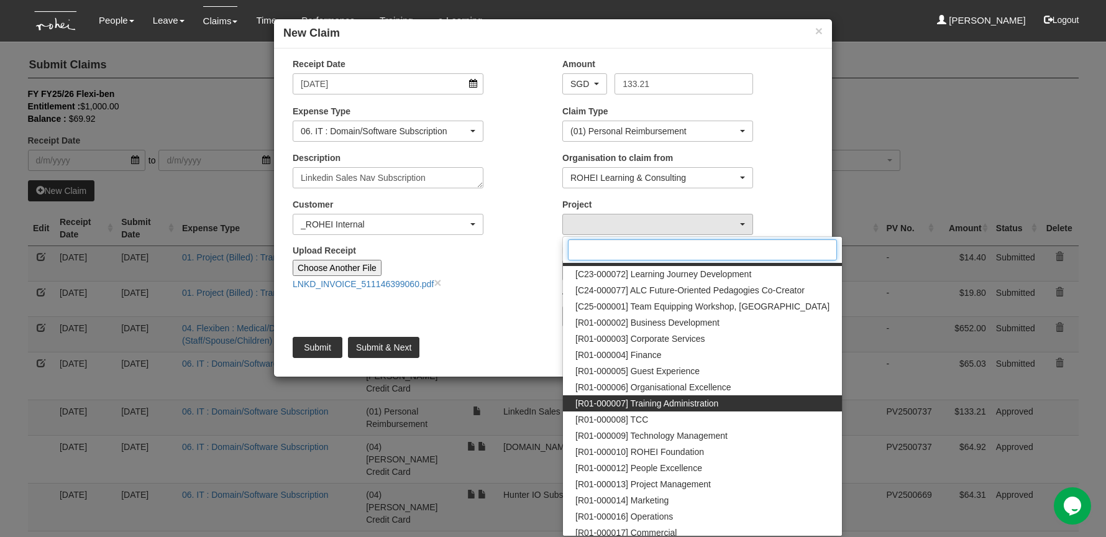
scroll to position [0, 0]
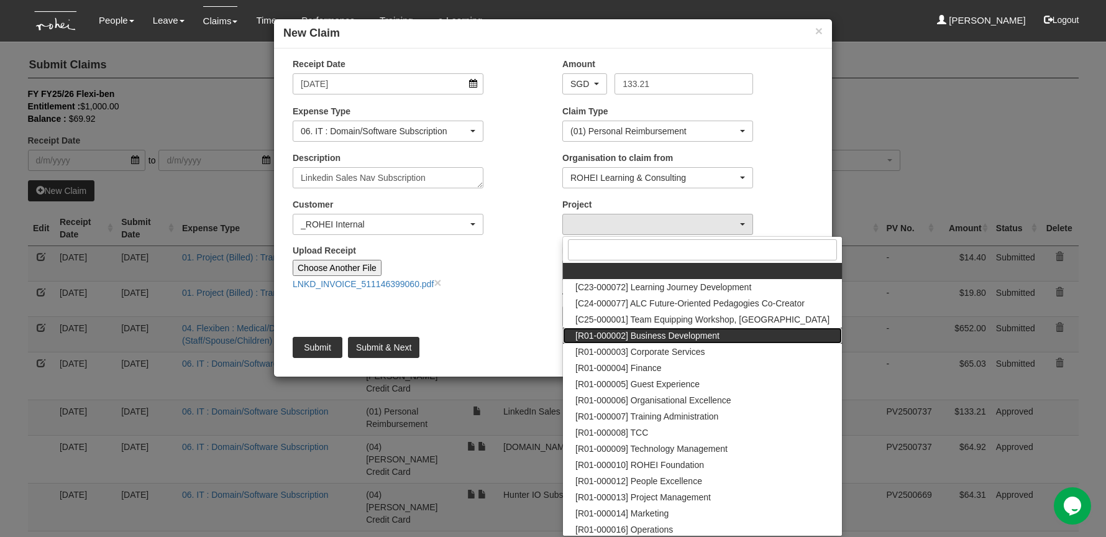
click at [702, 334] on span "[R01-000002] Business Development" at bounding box center [647, 335] width 144 height 12
select select "1480"
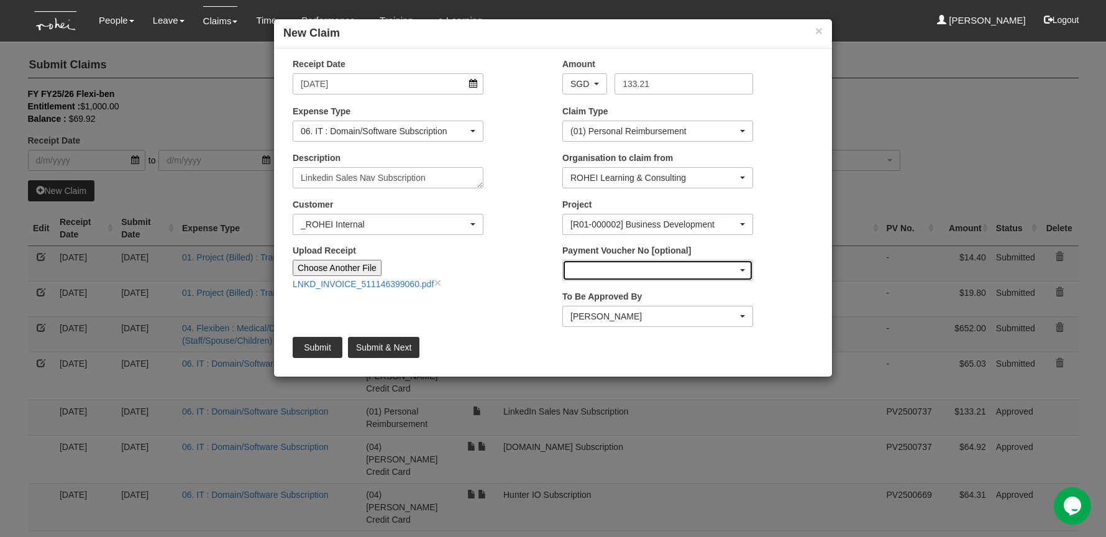
click at [668, 261] on div "button" at bounding box center [657, 270] width 189 height 20
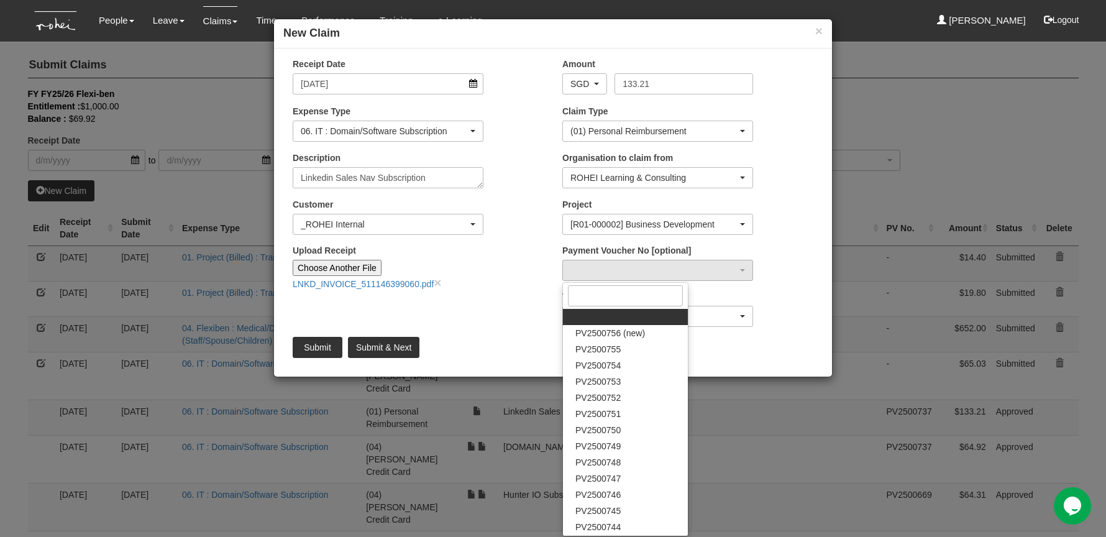
click at [760, 350] on div "Submit Submit & Next" at bounding box center [552, 347] width 539 height 21
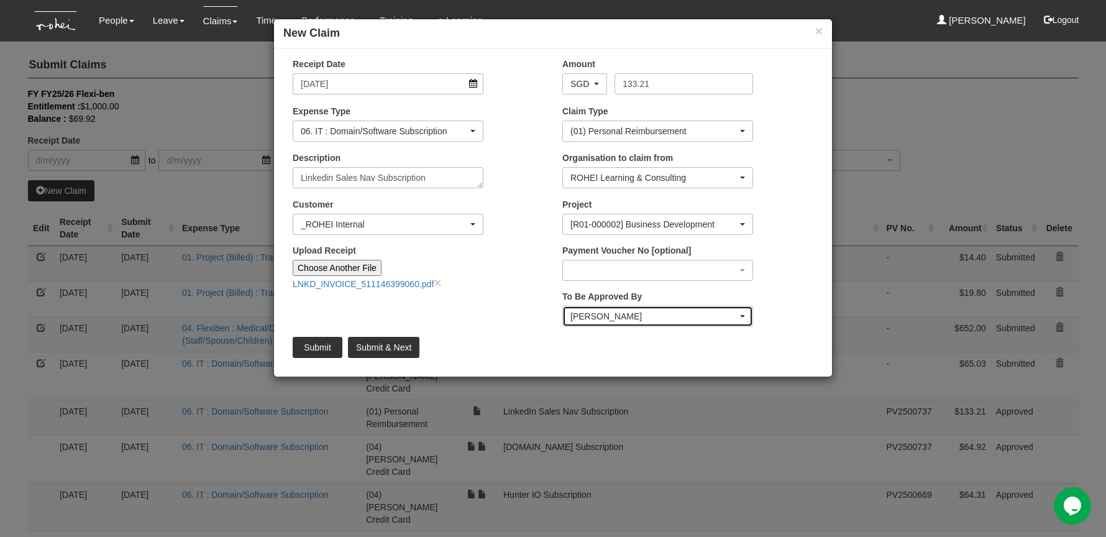
click at [716, 311] on div "[PERSON_NAME]" at bounding box center [653, 316] width 167 height 12
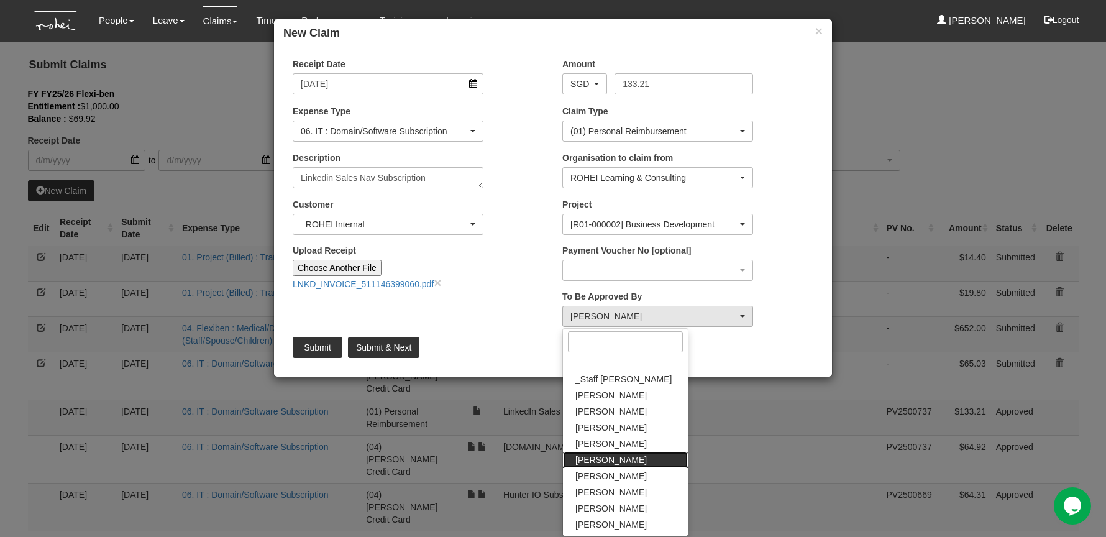
click at [624, 455] on link "[PERSON_NAME]" at bounding box center [625, 460] width 125 height 16
select select "4501bef8-d380-4b60-ac98-9fc585202088"
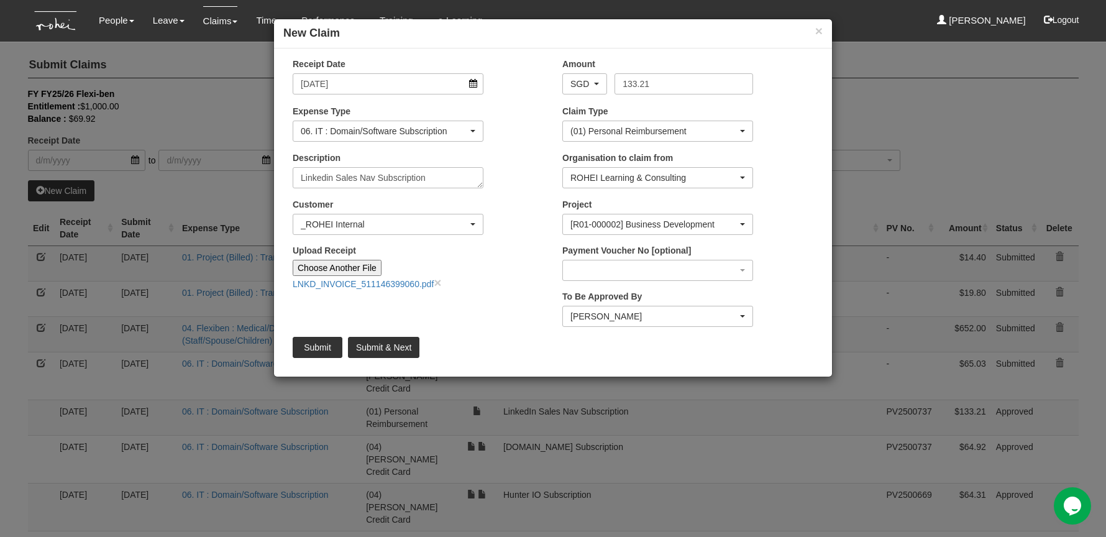
click at [471, 301] on div "Receipt Date [DATE] Amount AED AFN ALL AMD ANG AOA ARS AUD AWG AZN BAM BBD BDT …" at bounding box center [553, 212] width 558 height 309
click at [320, 349] on input "Submit" at bounding box center [318, 347] width 50 height 21
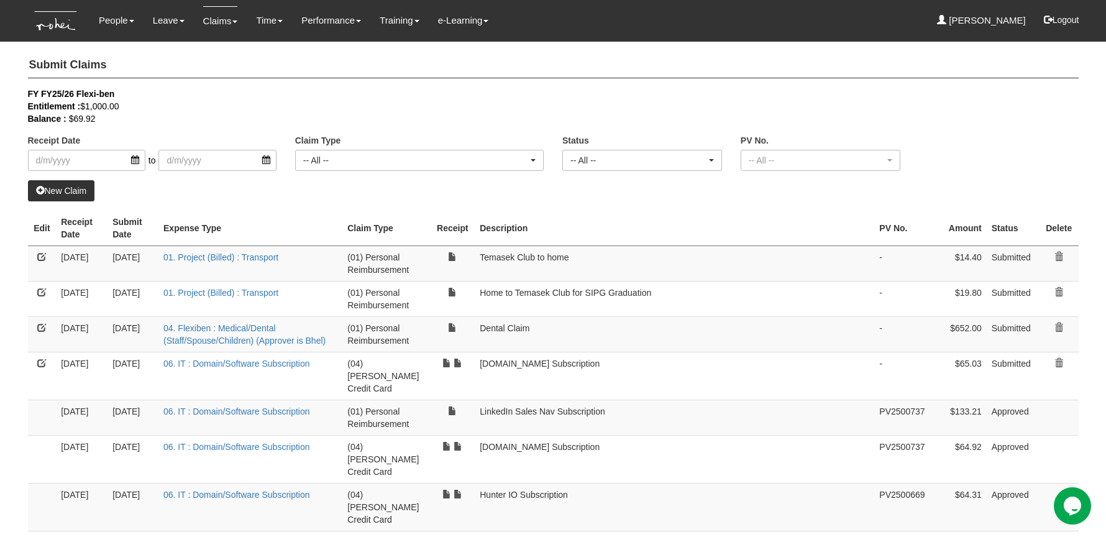
select select "50"
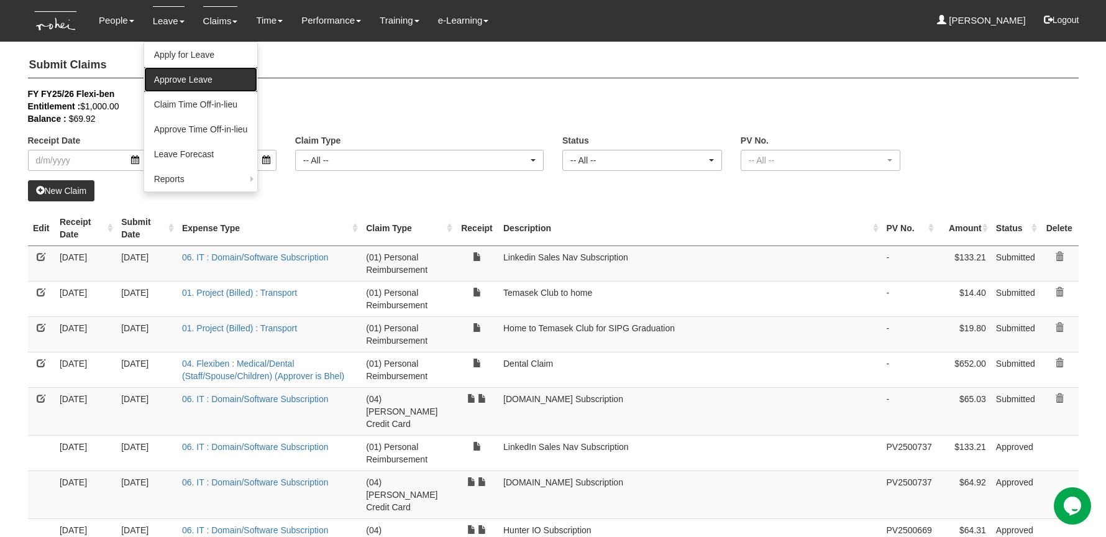
click at [172, 70] on link "Approve Leave" at bounding box center [201, 79] width 114 height 25
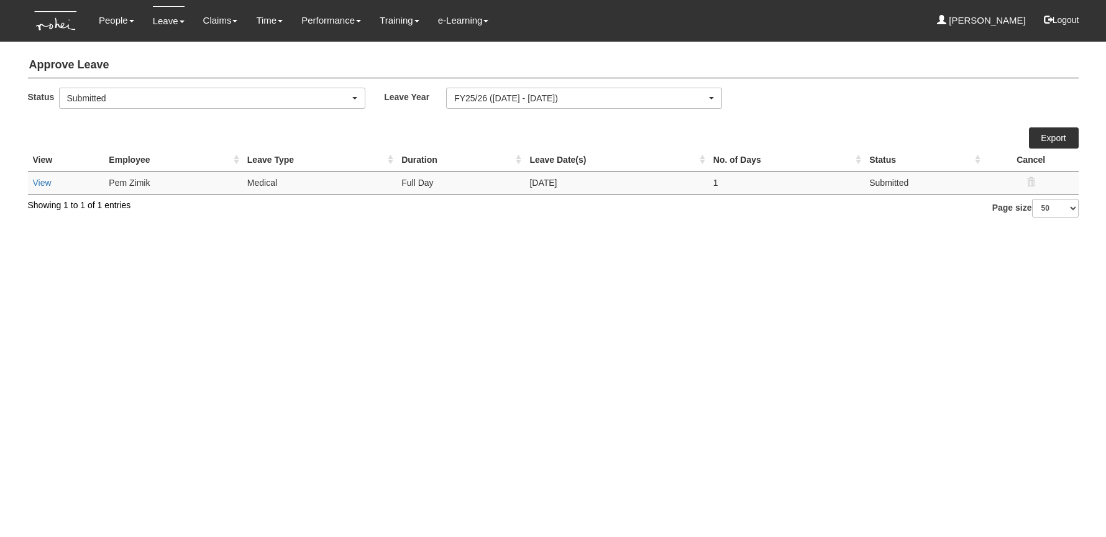
select select "50"
click at [45, 186] on link "View" at bounding box center [42, 183] width 19 height 10
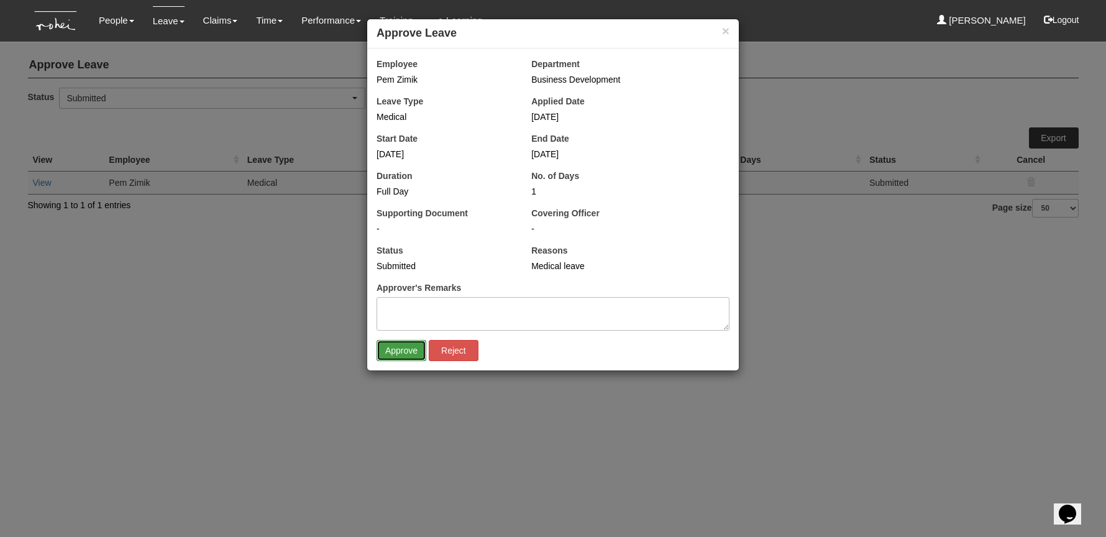
click at [396, 355] on input "Approve" at bounding box center [401, 350] width 50 height 21
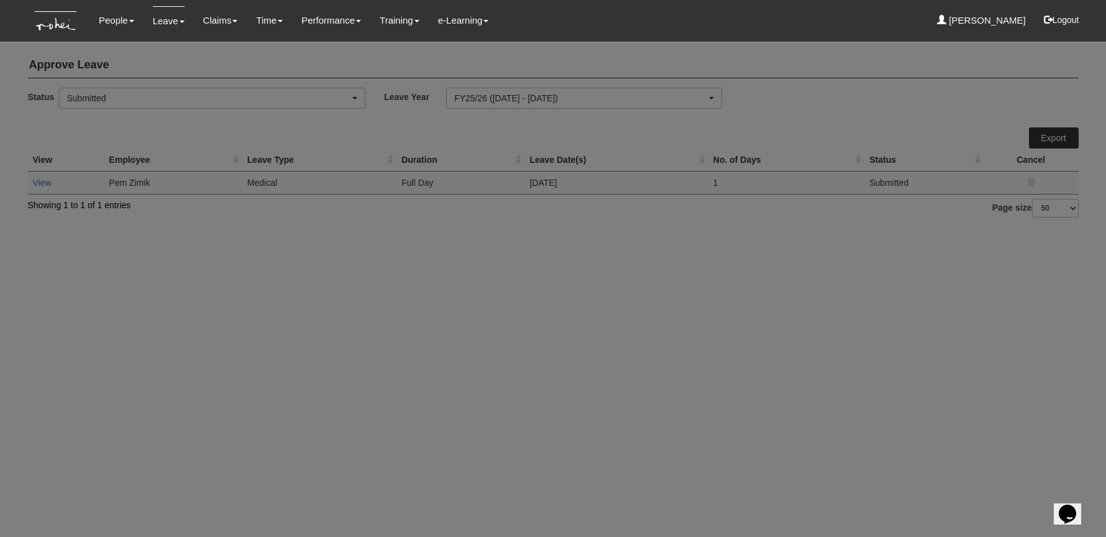
select select "50"
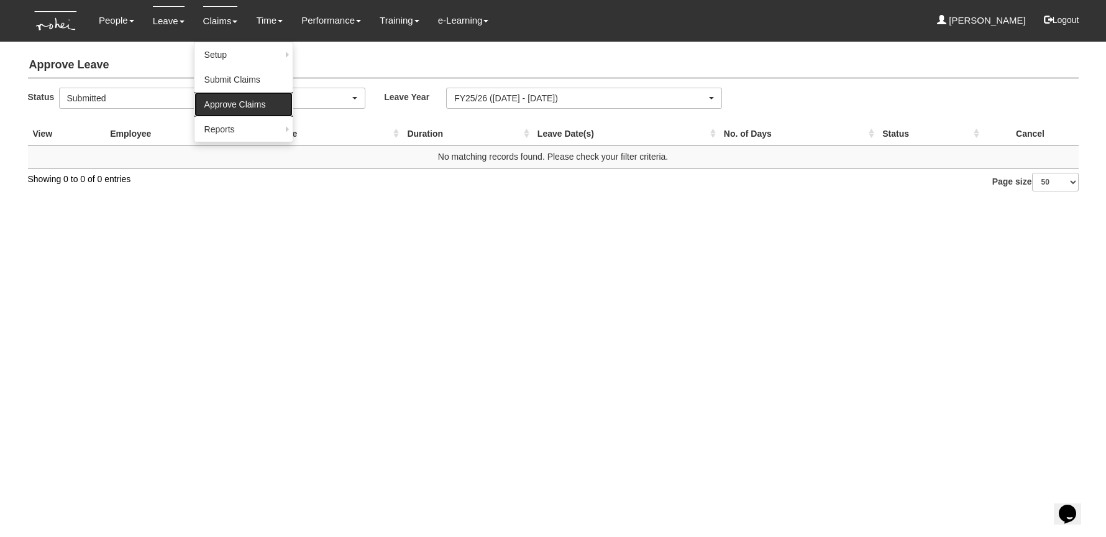
click at [225, 99] on link "Approve Claims" at bounding box center [243, 104] width 98 height 25
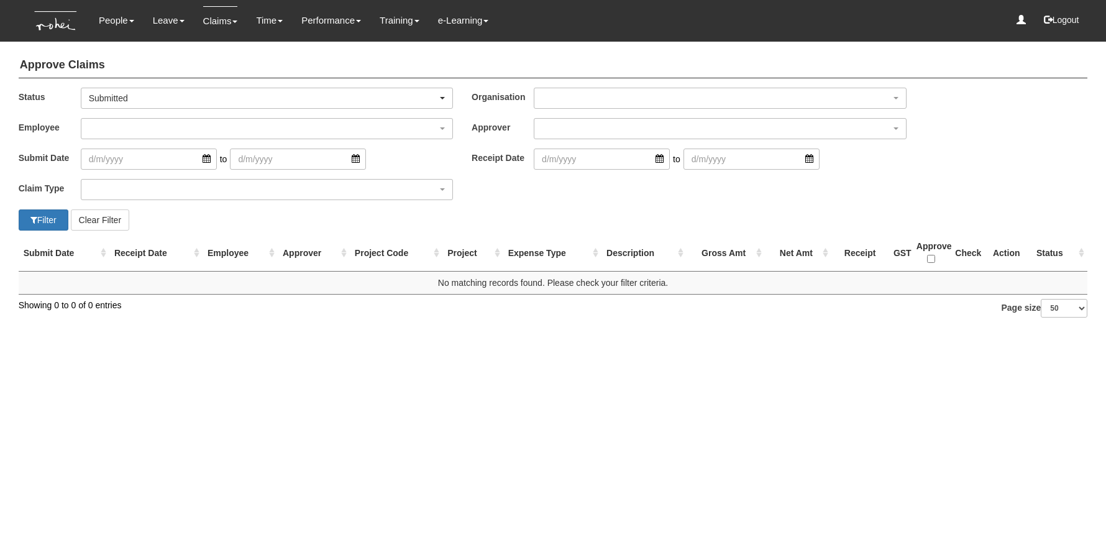
select select "50"
